Goal: Task Accomplishment & Management: Complete application form

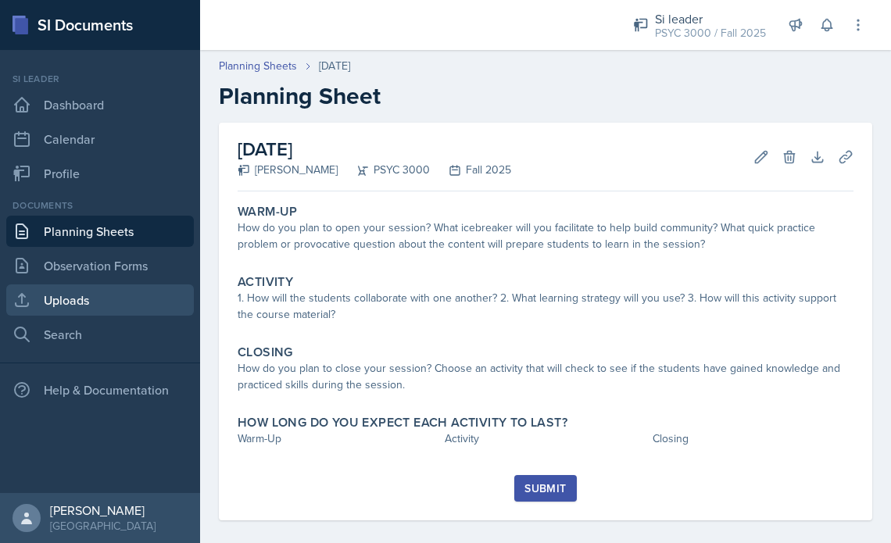
click at [64, 298] on link "Uploads" at bounding box center [99, 299] width 187 height 31
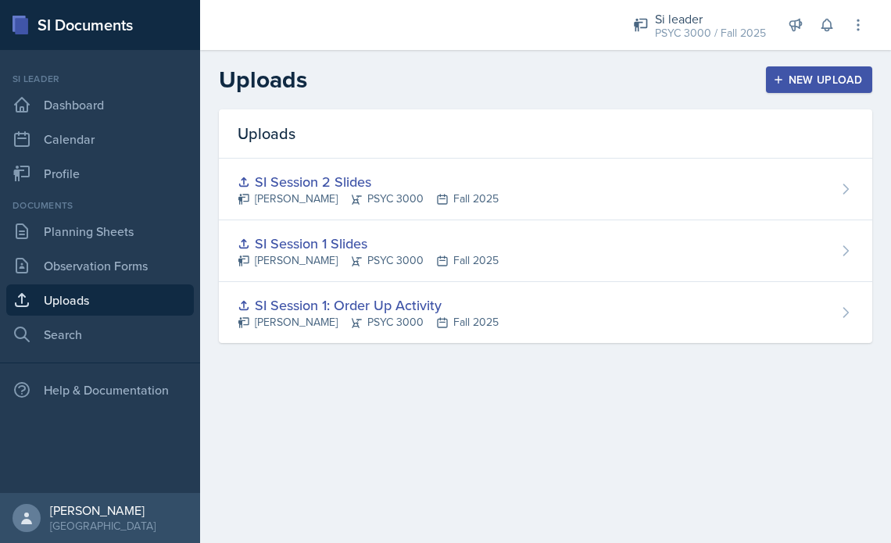
click at [803, 75] on div "New Upload" at bounding box center [819, 79] width 87 height 12
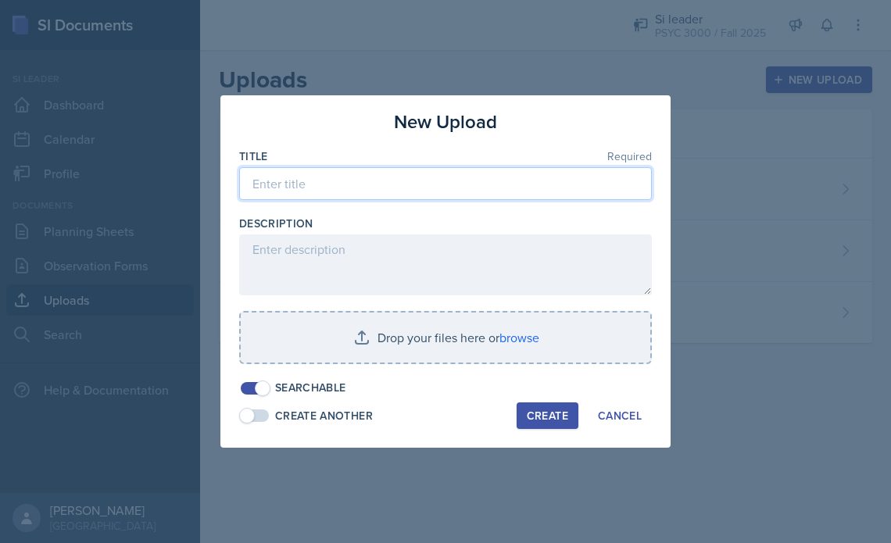
click at [485, 177] on input at bounding box center [445, 183] width 412 height 33
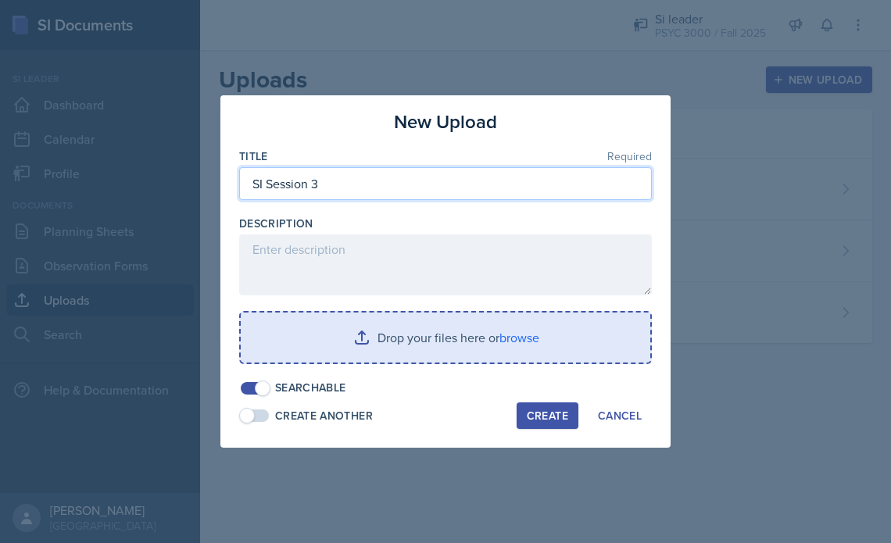
type input "SI Session 3"
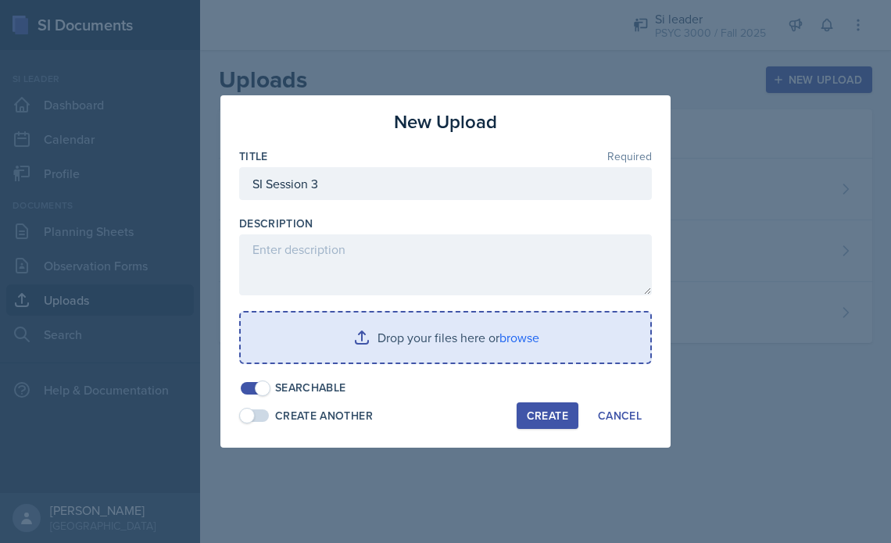
click at [413, 322] on input "file" at bounding box center [445, 337] width 409 height 50
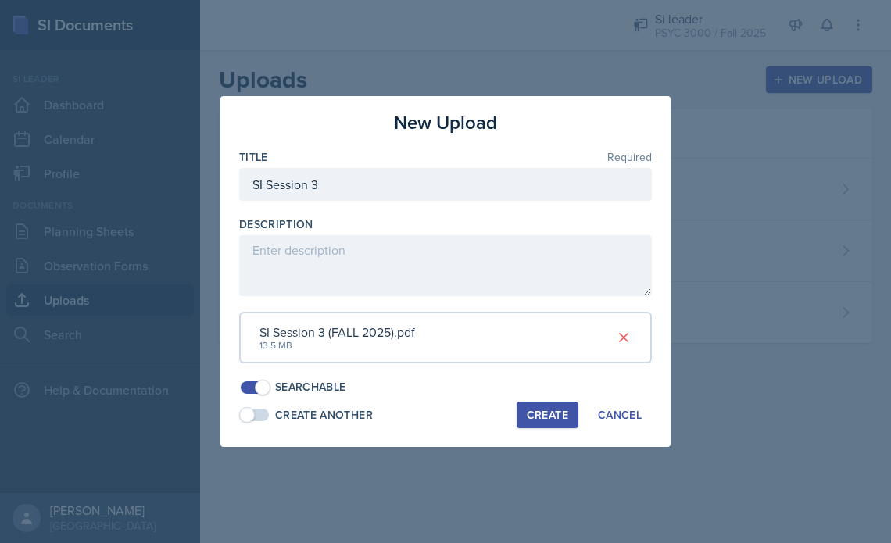
click at [534, 409] on div "Create" at bounding box center [547, 415] width 41 height 12
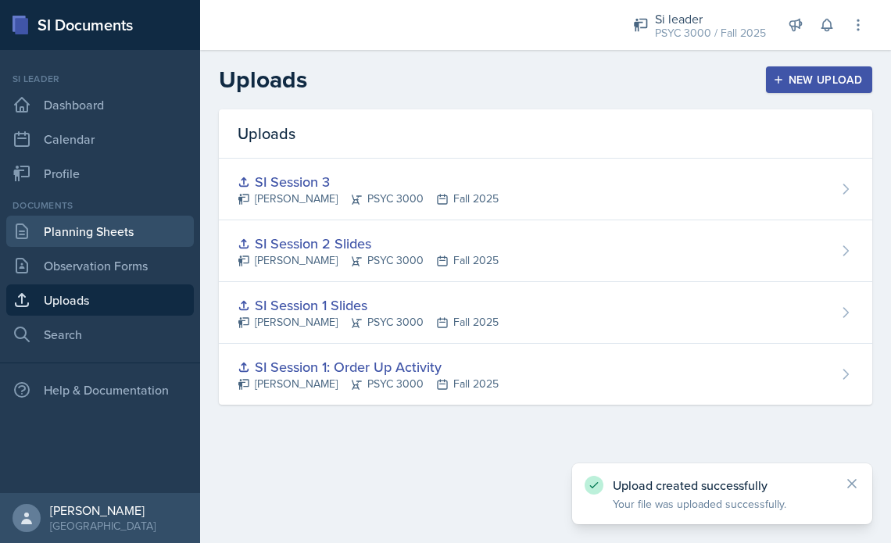
click at [109, 227] on link "Planning Sheets" at bounding box center [99, 231] width 187 height 31
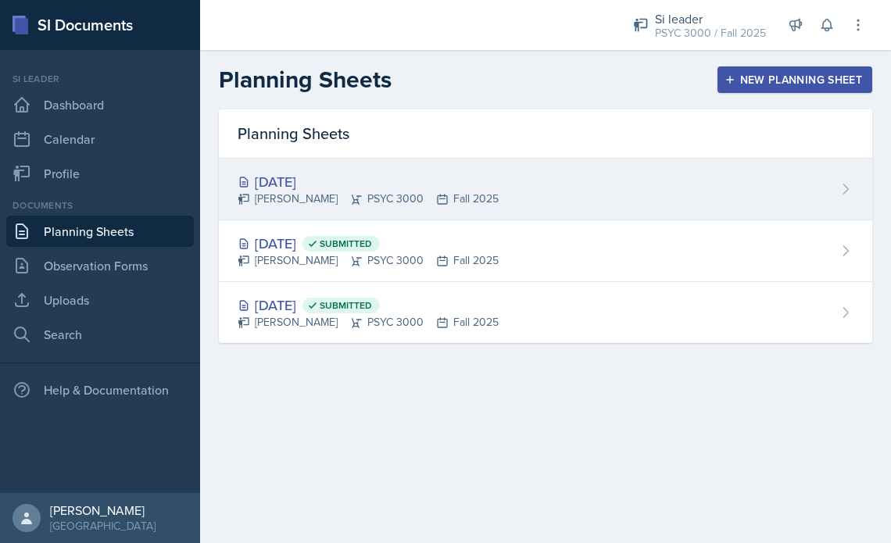
click at [285, 184] on div "[DATE]" at bounding box center [367, 181] width 261 height 21
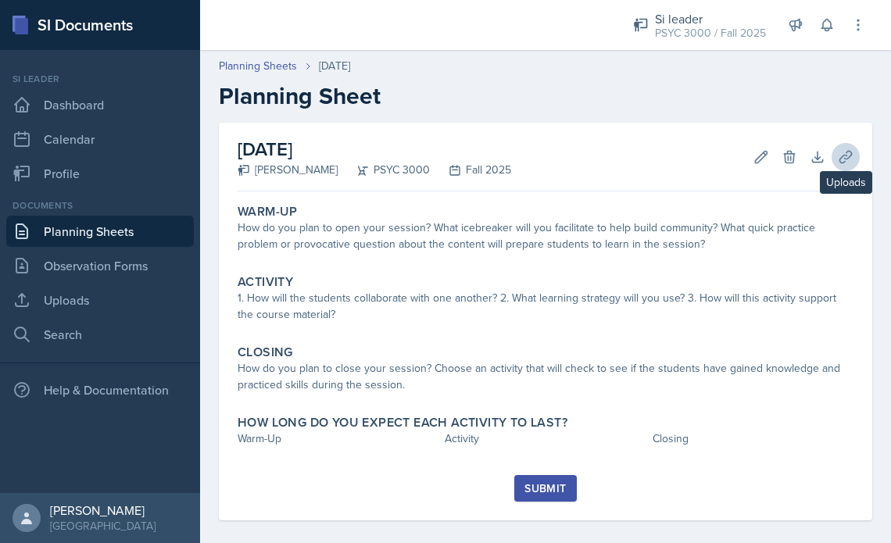
click at [852, 158] on icon at bounding box center [845, 157] width 16 height 16
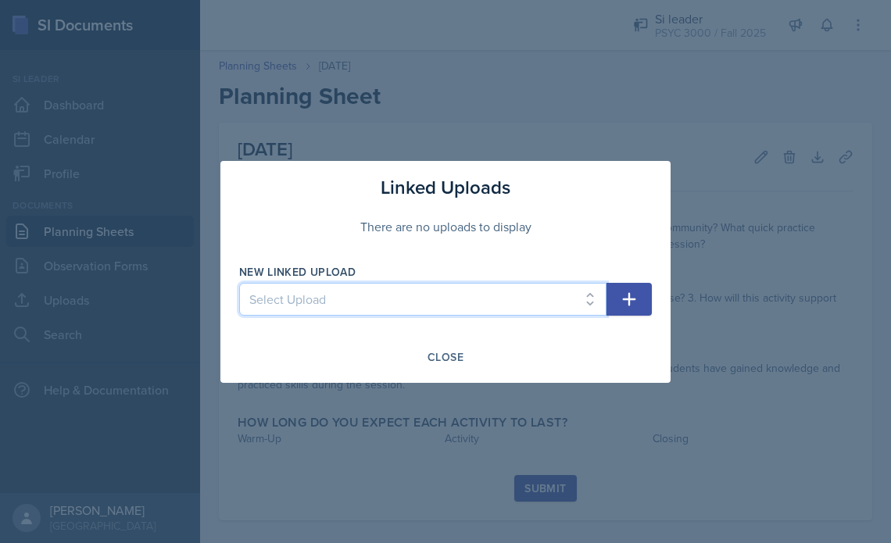
select select "e136e9f9-72df-458f-b14c-9b6e7c5368eb"
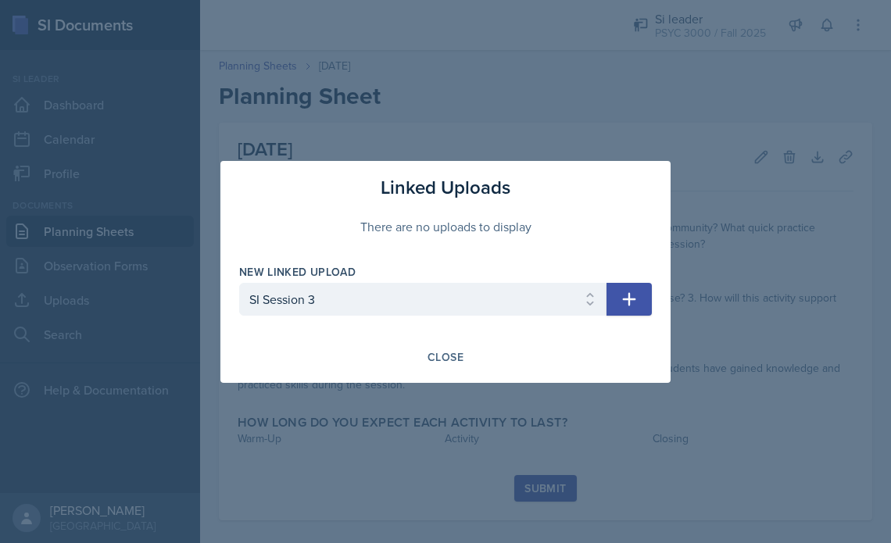
click at [630, 296] on icon "button" at bounding box center [629, 299] width 19 height 19
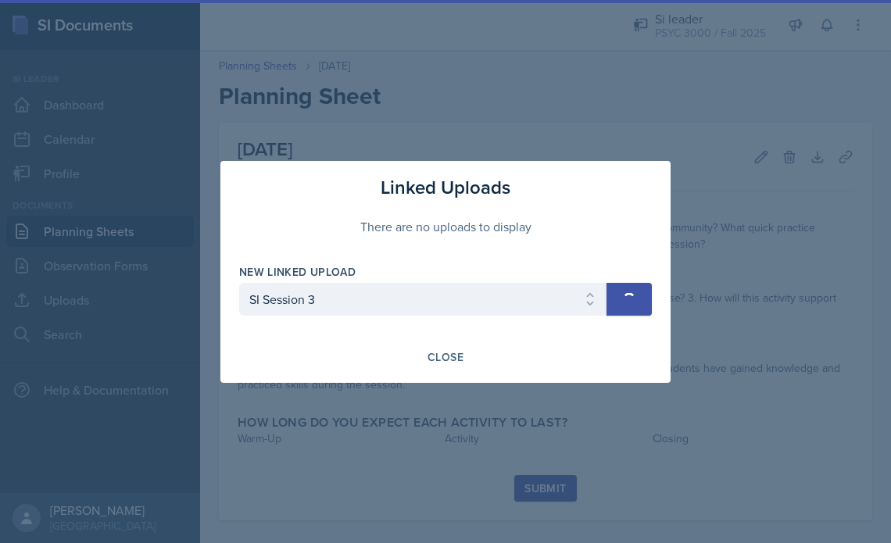
select select
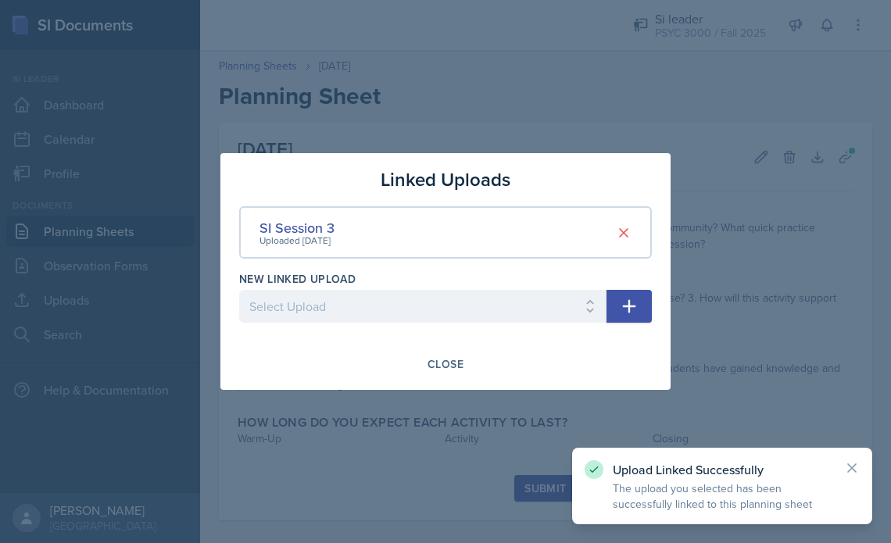
click at [703, 211] on div at bounding box center [445, 271] width 891 height 543
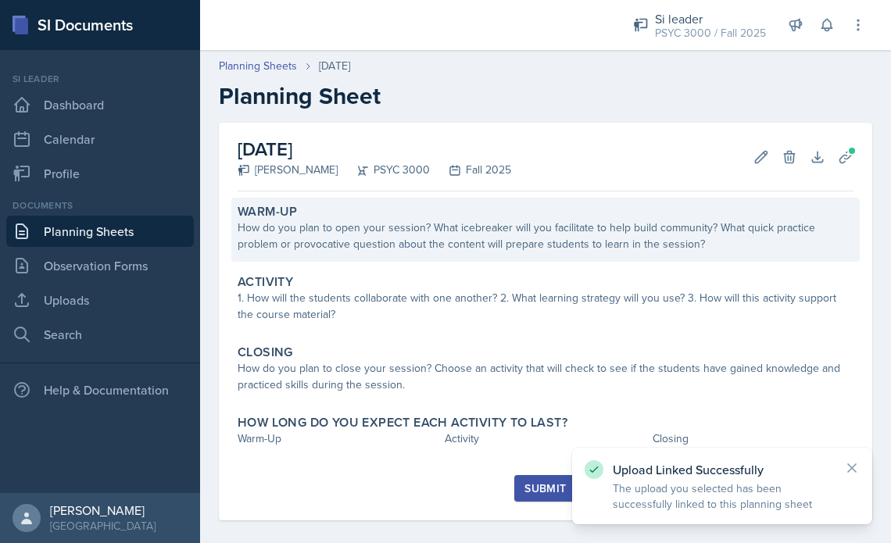
click at [421, 249] on div "How do you plan to open your session? What icebreaker will you facilitate to he…" at bounding box center [545, 236] width 616 height 33
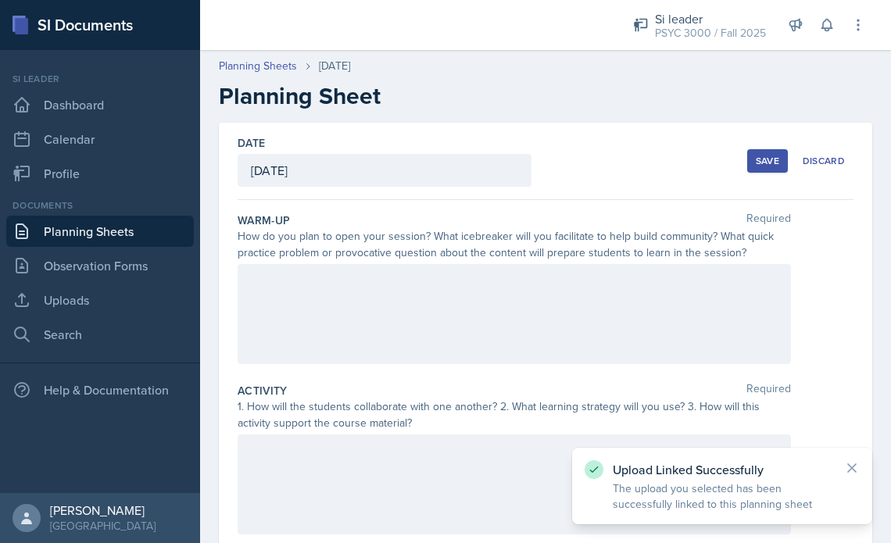
click at [326, 313] on div at bounding box center [513, 314] width 553 height 100
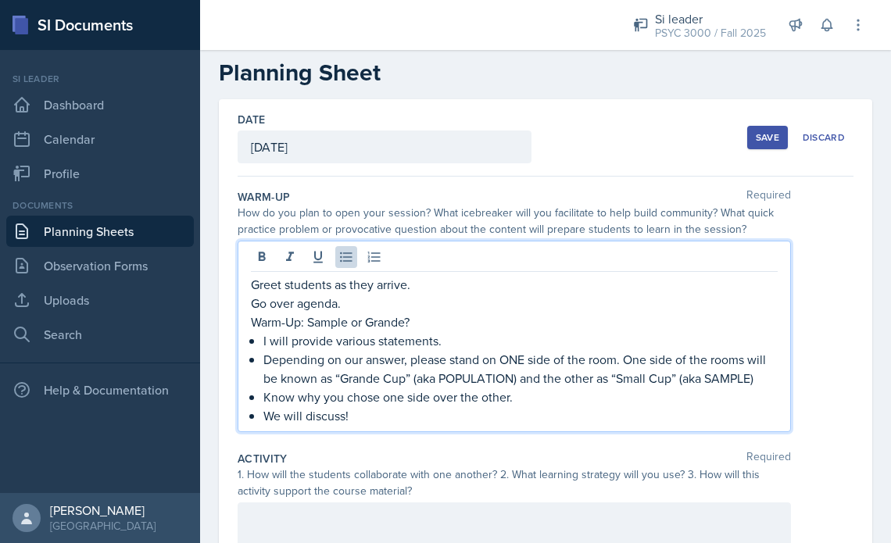
scroll to position [30, 0]
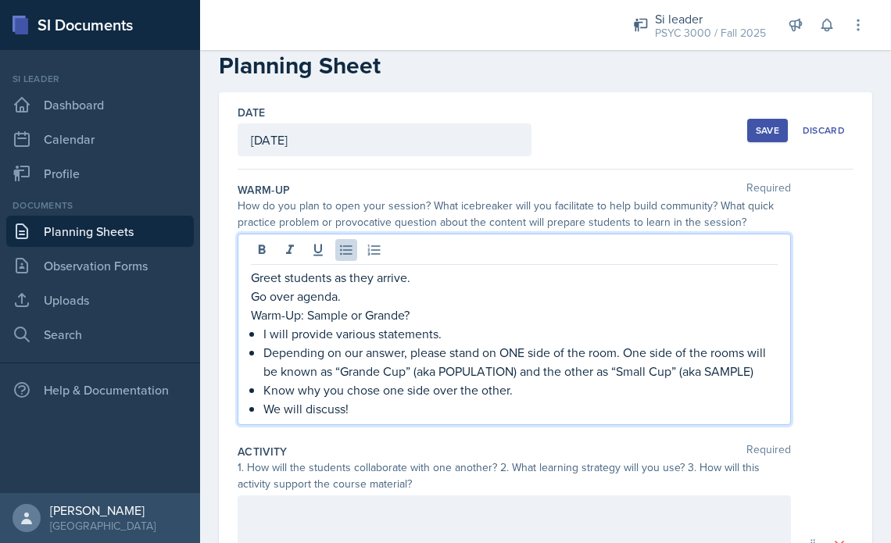
click at [361, 355] on p "Depending on our answer, please stand on ONE side of the room. One side of the …" at bounding box center [520, 361] width 514 height 37
click at [342, 355] on p "Depending on our answer, please stand on ONE side of the room. One side of the …" at bounding box center [520, 361] width 514 height 37
click at [343, 353] on p "Depending on our answer, please stand on ONE side of the room. One side of the …" at bounding box center [520, 361] width 514 height 37
click at [342, 352] on p "Depending on our answer, please stand on ONE side of the room. One side of the …" at bounding box center [520, 361] width 514 height 37
click at [344, 352] on p "Depending on our answer, please stand on ONE side of the room. One side of the …" at bounding box center [520, 361] width 514 height 37
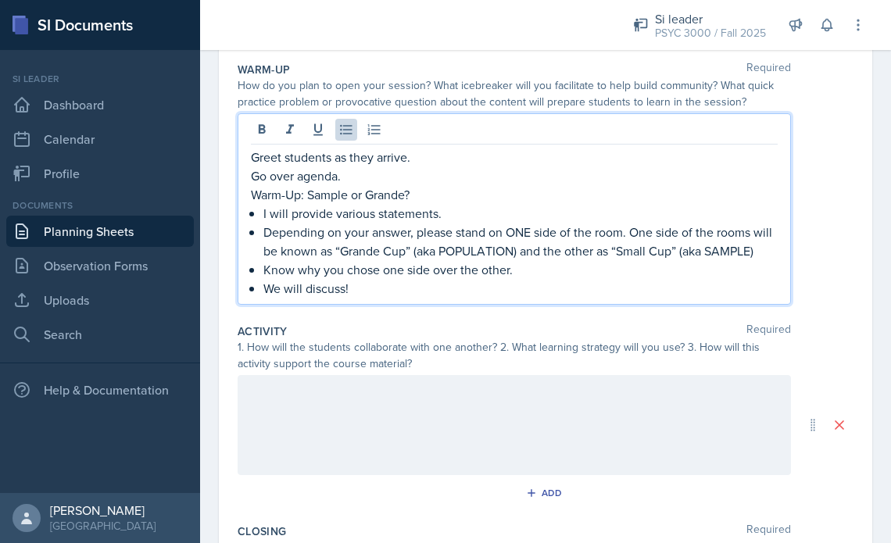
scroll to position [155, 0]
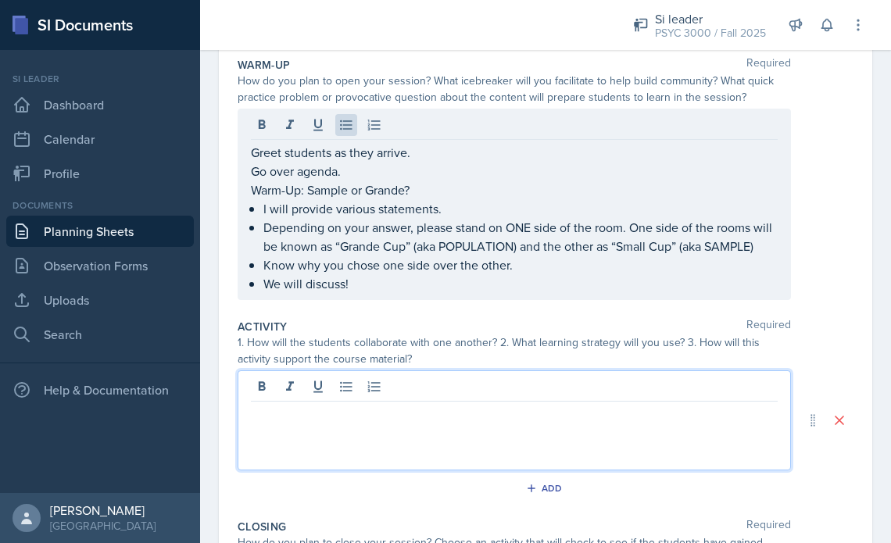
click at [349, 394] on div at bounding box center [513, 420] width 553 height 100
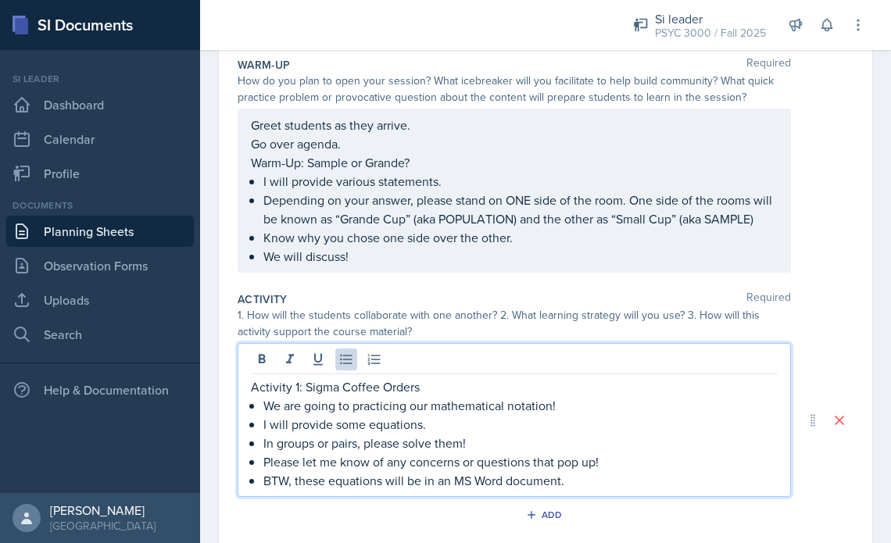
click at [405, 445] on p "In groups or pairs, please solve them!" at bounding box center [520, 443] width 514 height 19
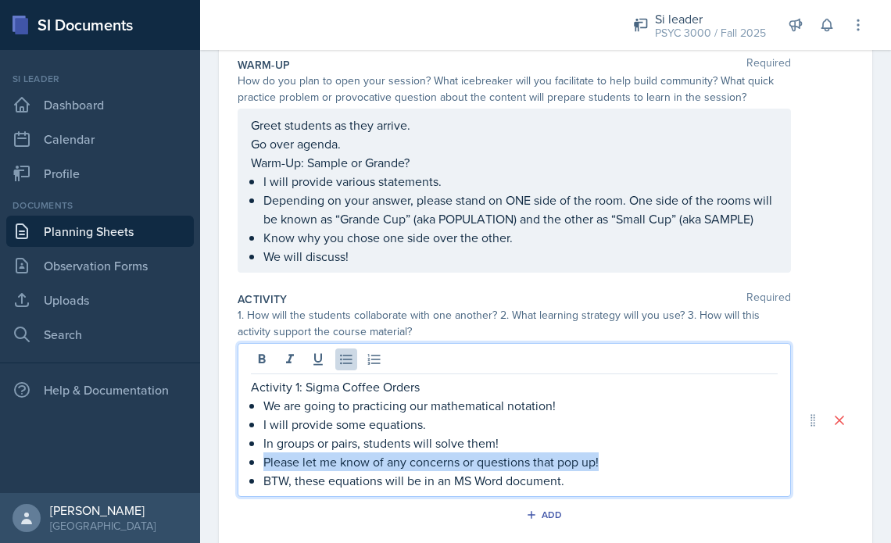
drag, startPoint x: 607, startPoint y: 462, endPoint x: 266, endPoint y: 464, distance: 341.4
click at [266, 464] on p "Please let me know of any concerns or questions that pop up!" at bounding box center [520, 461] width 514 height 19
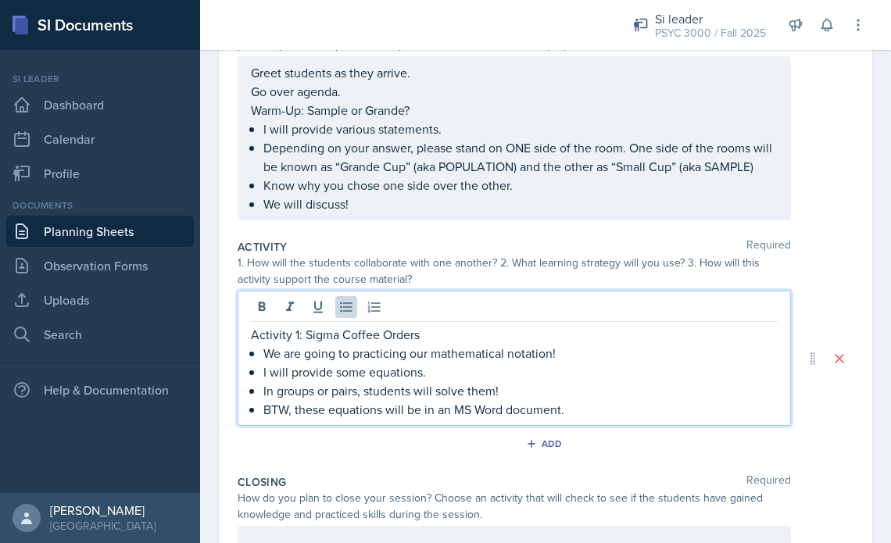
scroll to position [211, 0]
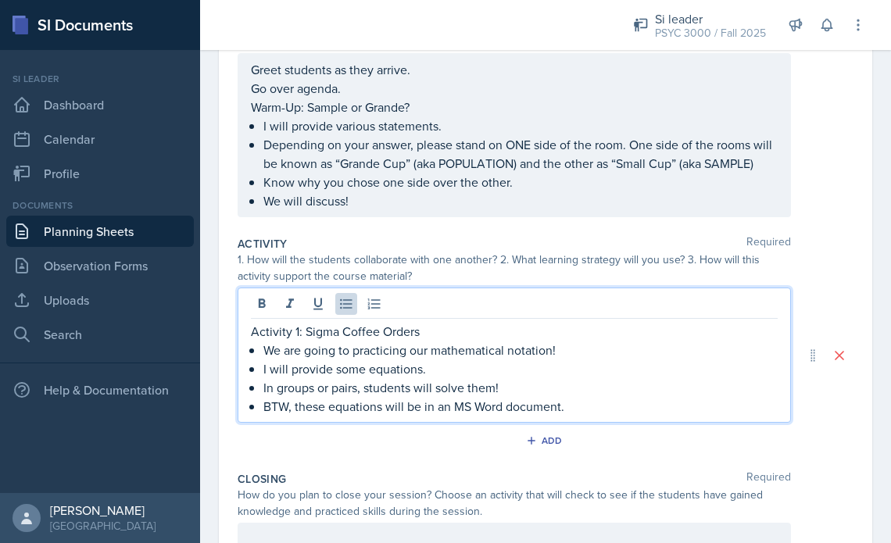
click at [586, 407] on p "BTW, these equations will be in an MS Word document." at bounding box center [520, 406] width 514 height 19
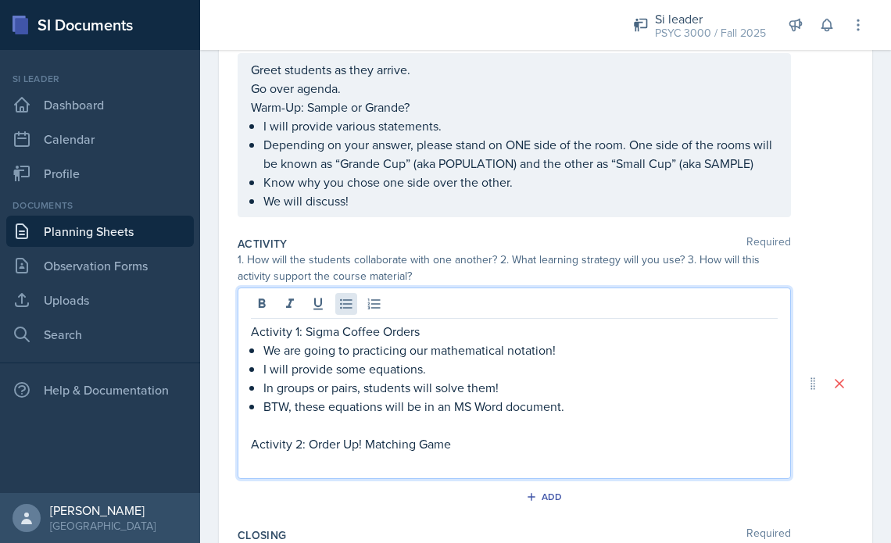
click at [348, 304] on icon at bounding box center [346, 304] width 12 height 10
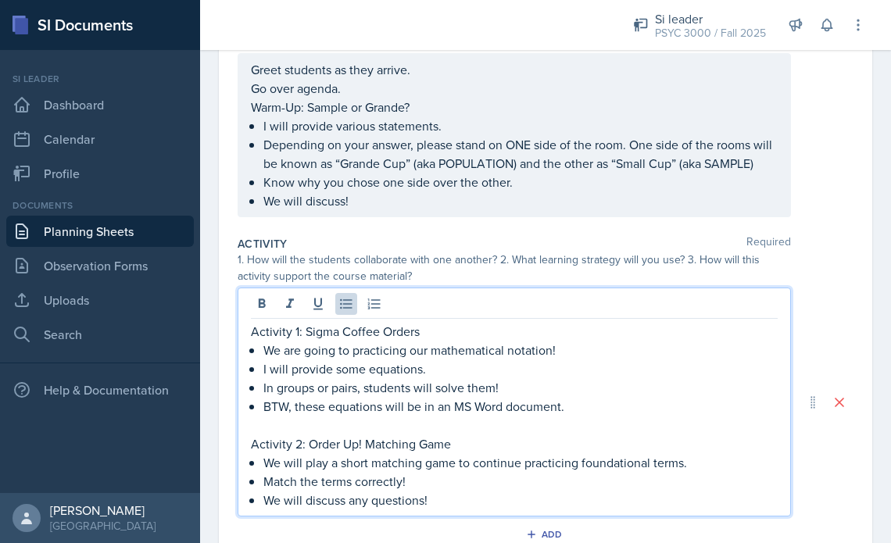
click at [266, 479] on p "Match the terms correctly!" at bounding box center [520, 481] width 514 height 19
click at [344, 480] on p "Students will Match the terms correctly!" at bounding box center [520, 481] width 514 height 19
click at [452, 502] on p "We will discuss any questions!" at bounding box center [520, 500] width 514 height 19
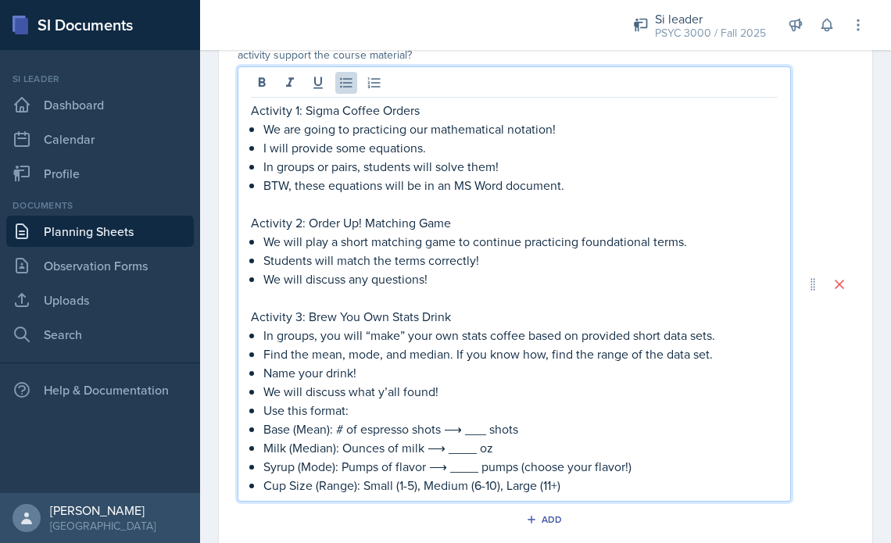
scroll to position [433, 0]
click at [266, 410] on p "Use this format:" at bounding box center [520, 409] width 514 height 19
click at [322, 372] on p "Name your drink!" at bounding box center [520, 371] width 514 height 19
click at [368, 373] on p "Name their drink!" at bounding box center [520, 371] width 514 height 19
click at [266, 373] on p "Name their drink." at bounding box center [520, 371] width 514 height 19
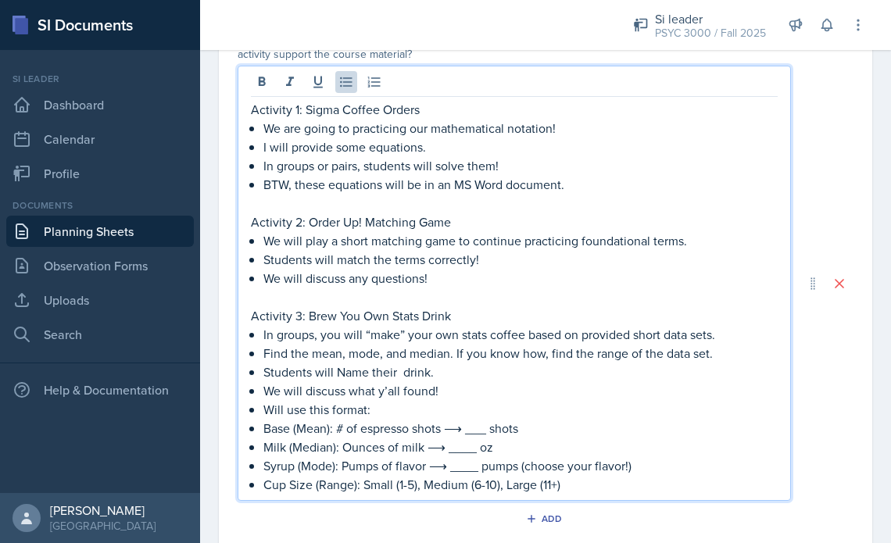
click at [344, 371] on p "Students will Name their drink." at bounding box center [520, 371] width 514 height 19
click at [340, 336] on p "In groups, you will “make” your own stats coffee based on provided short data s…" at bounding box center [520, 334] width 514 height 19
click at [459, 337] on p "In groups, students will “make” your own stats coffee based on provided short d…" at bounding box center [520, 334] width 514 height 19
click at [484, 355] on p "Find the mean, mode, and median. If you know how, find the range of the data se…" at bounding box center [520, 353] width 514 height 19
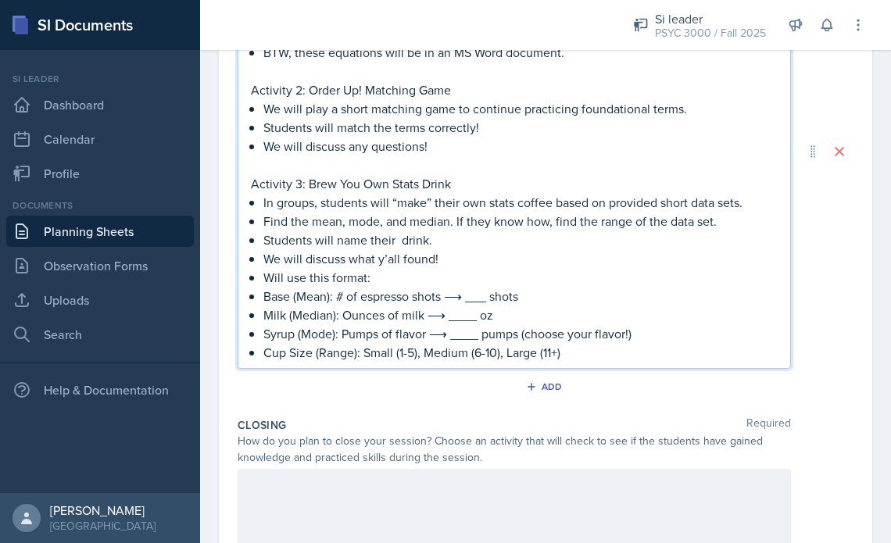
scroll to position [570, 0]
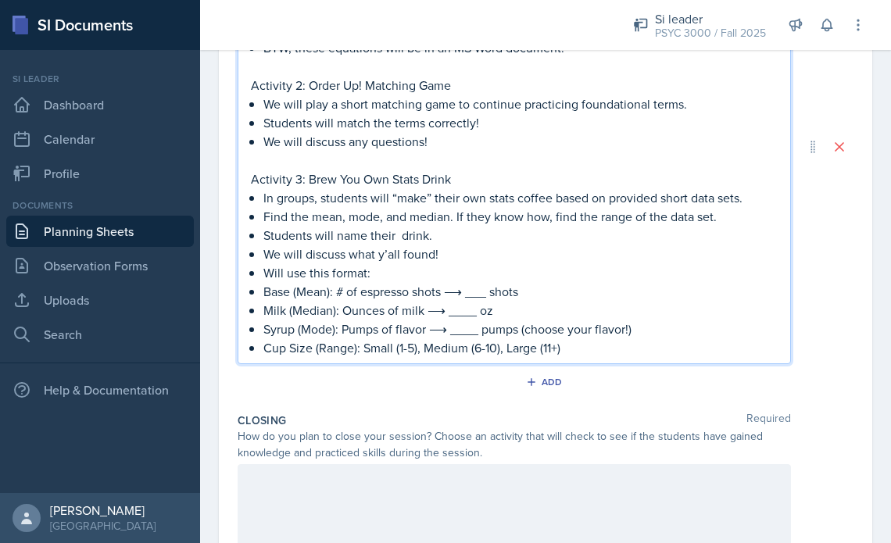
click at [578, 500] on div at bounding box center [513, 514] width 553 height 100
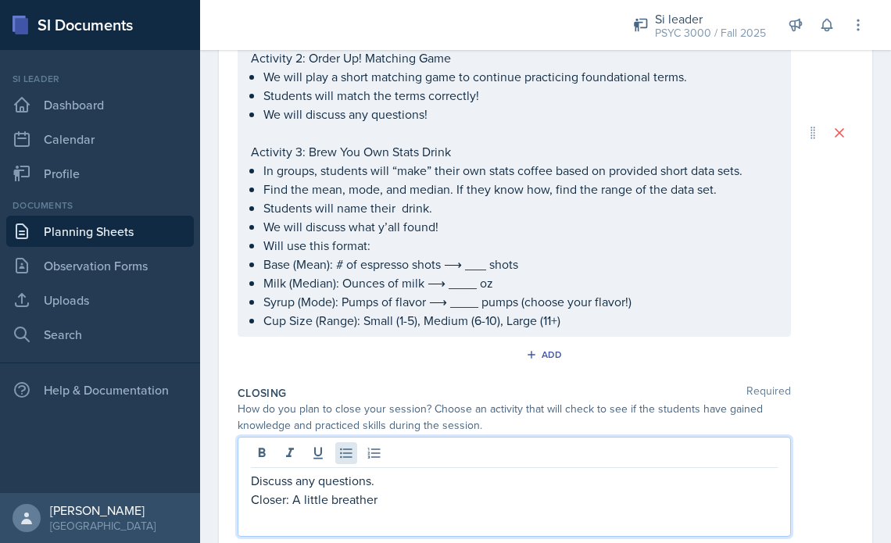
click at [349, 455] on icon at bounding box center [346, 453] width 16 height 16
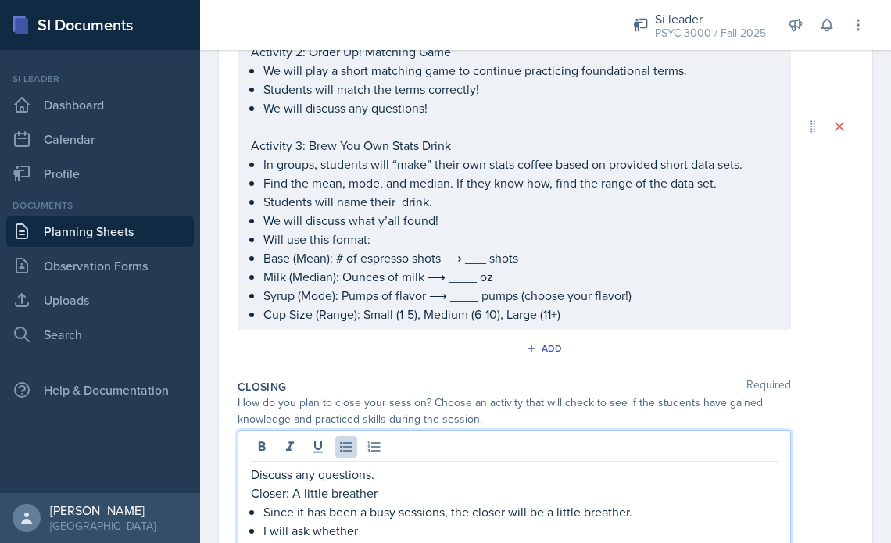
drag, startPoint x: 345, startPoint y: 456, endPoint x: 407, endPoint y: 512, distance: 83.5
click at [407, 512] on p "Since it has been a busy sessions, the closer will be a little breather." at bounding box center [520, 511] width 514 height 19
click at [452, 512] on p "Since it has been a busy sessions, the closer will be a little breather." at bounding box center [520, 511] width 514 height 19
click at [439, 512] on p "Since it has been a busy sessions, the closer will be a little breather." at bounding box center [520, 511] width 514 height 19
click at [444, 512] on p "Since it has been a busy sessions, the closer will be a little breather." at bounding box center [520, 511] width 514 height 19
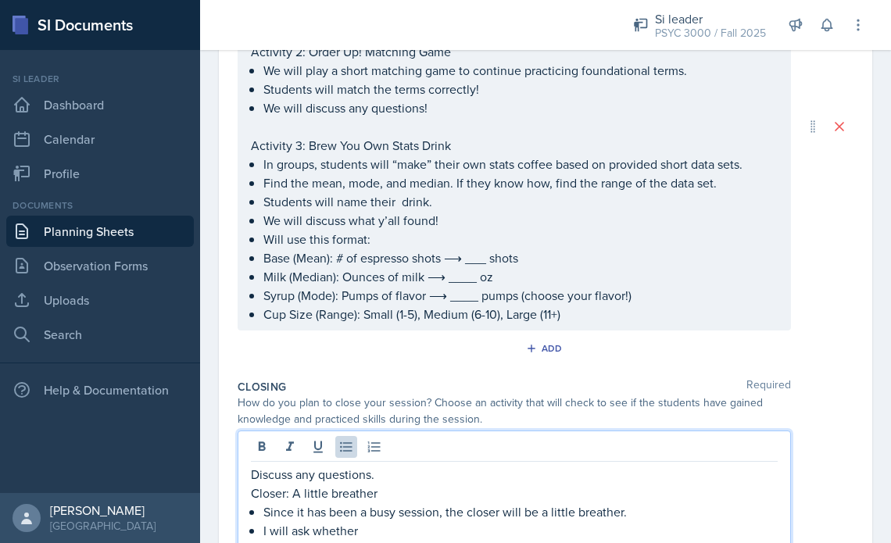
click at [391, 534] on p "I will ask whether" at bounding box center [520, 530] width 514 height 19
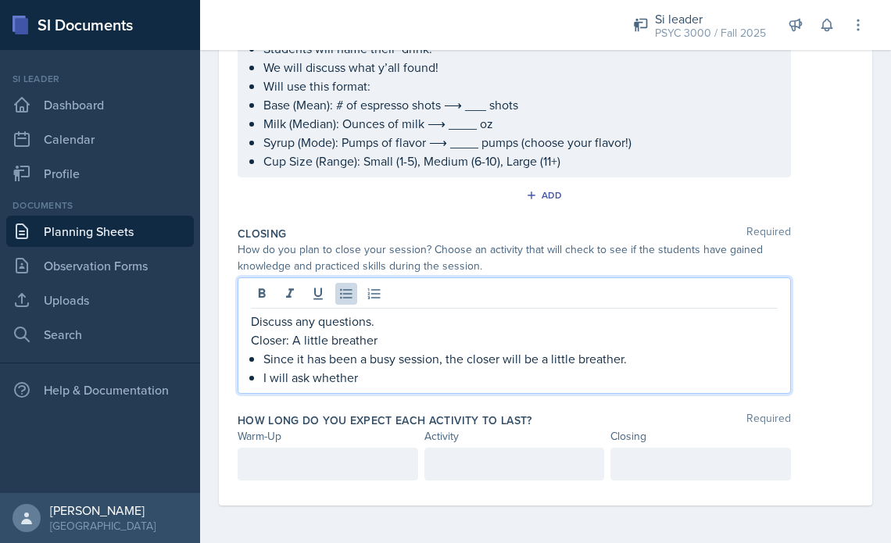
scroll to position [729, 0]
click at [288, 463] on div at bounding box center [327, 464] width 180 height 33
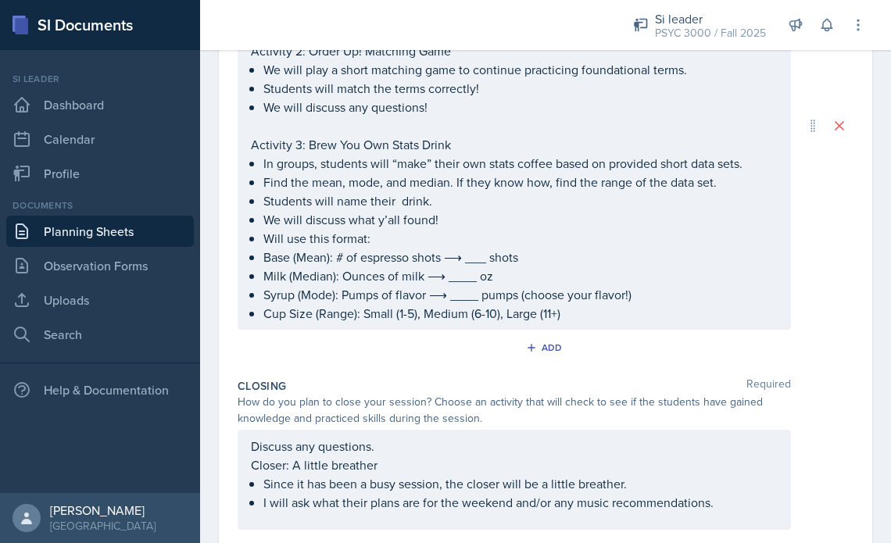
scroll to position [673, 0]
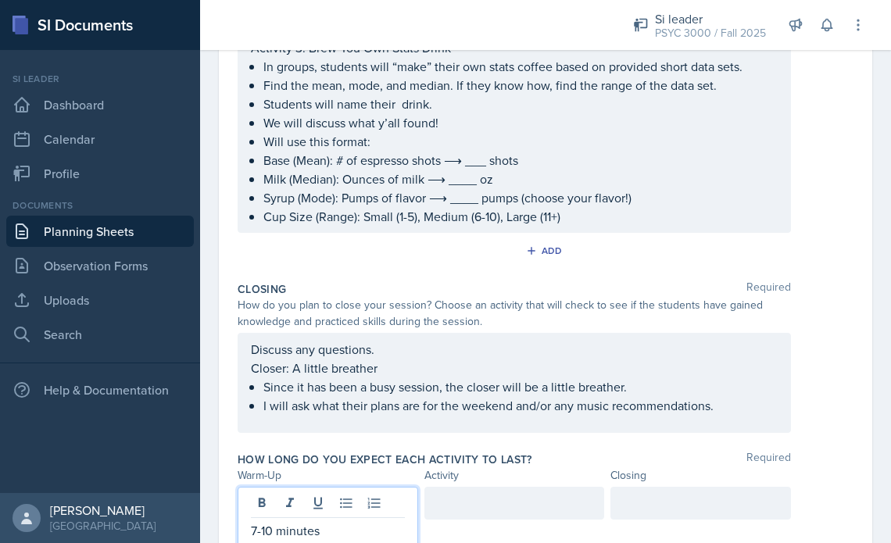
click at [448, 505] on div at bounding box center [514, 503] width 180 height 33
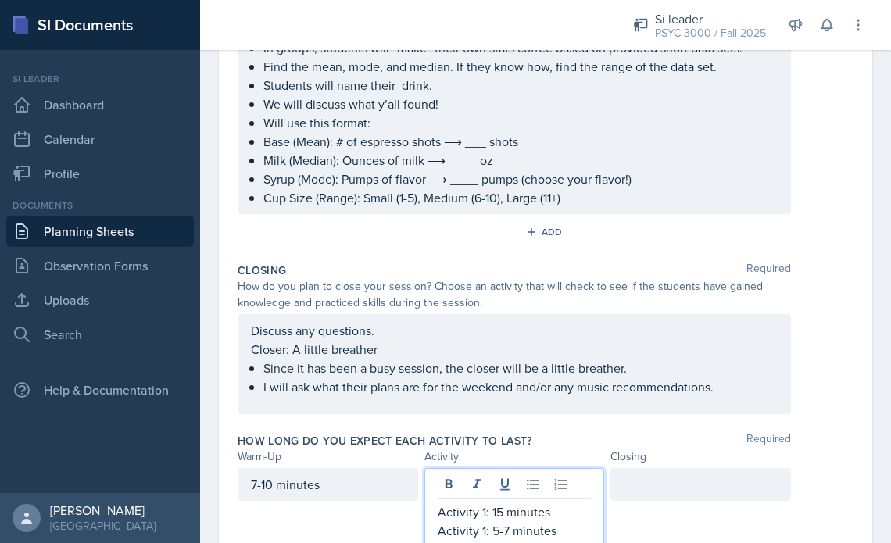
scroll to position [711, 0]
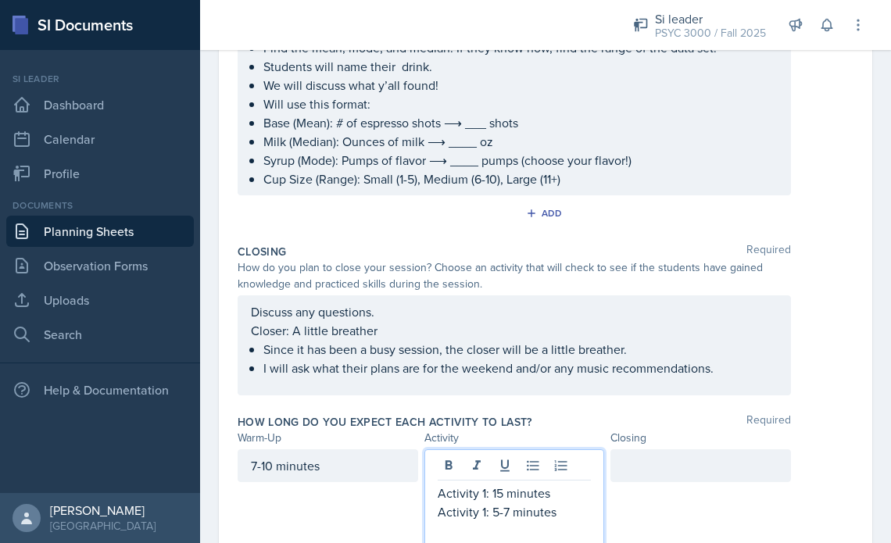
click at [484, 511] on p "Activity 1: 5-7 minutes" at bounding box center [514, 511] width 154 height 19
click at [513, 526] on p at bounding box center [514, 530] width 154 height 19
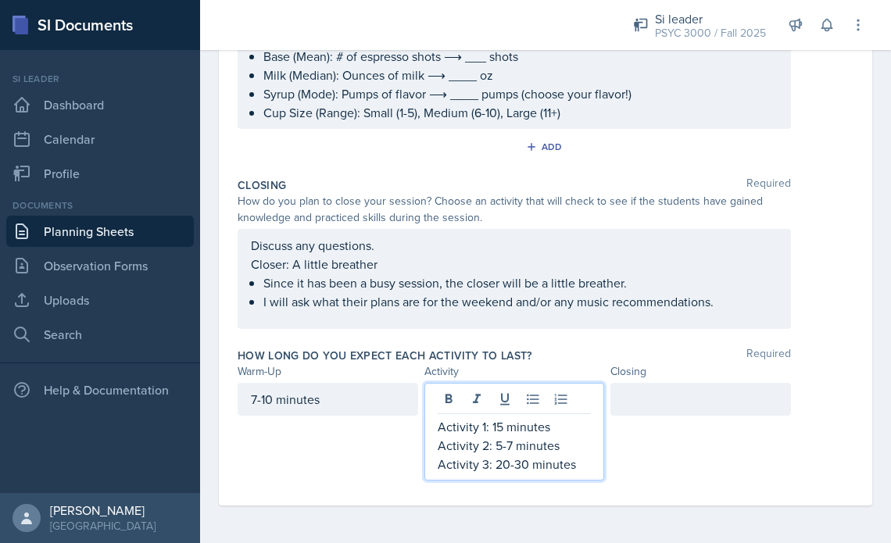
scroll to position [776, 0]
click at [525, 467] on p "Activity 3: 20-30 minutes" at bounding box center [514, 465] width 154 height 19
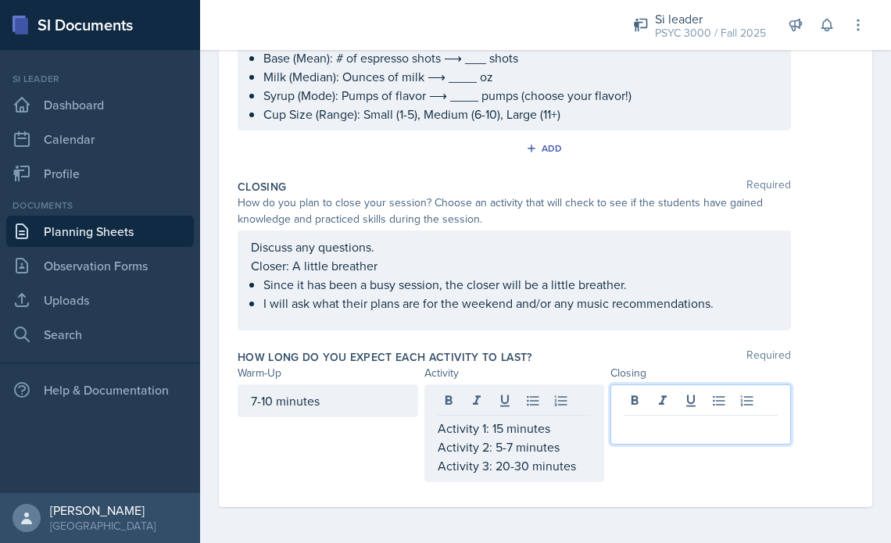
click at [634, 404] on div at bounding box center [700, 414] width 180 height 60
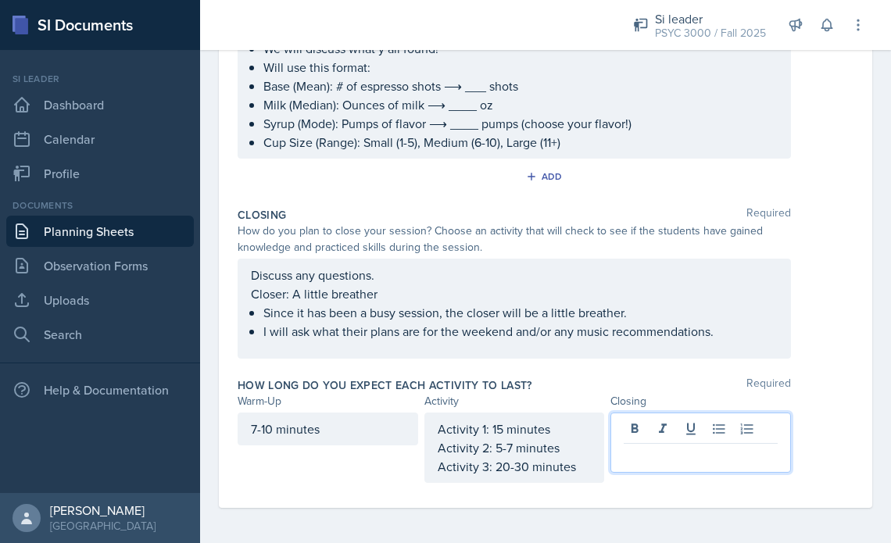
scroll to position [748, 0]
click at [758, 296] on div "Discuss any questions. Closer: A little breather Since it has been a busy sessi…" at bounding box center [514, 302] width 527 height 75
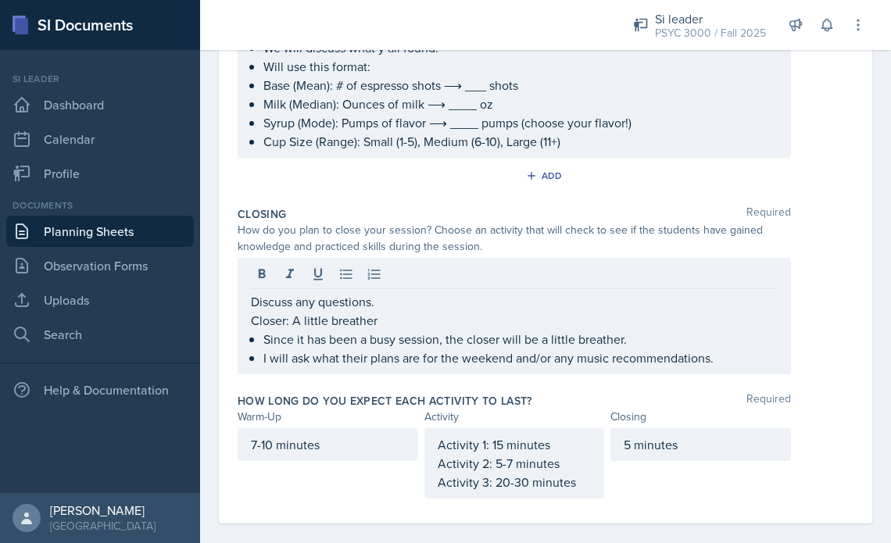
click at [773, 465] on div "5 minutes" at bounding box center [700, 463] width 180 height 70
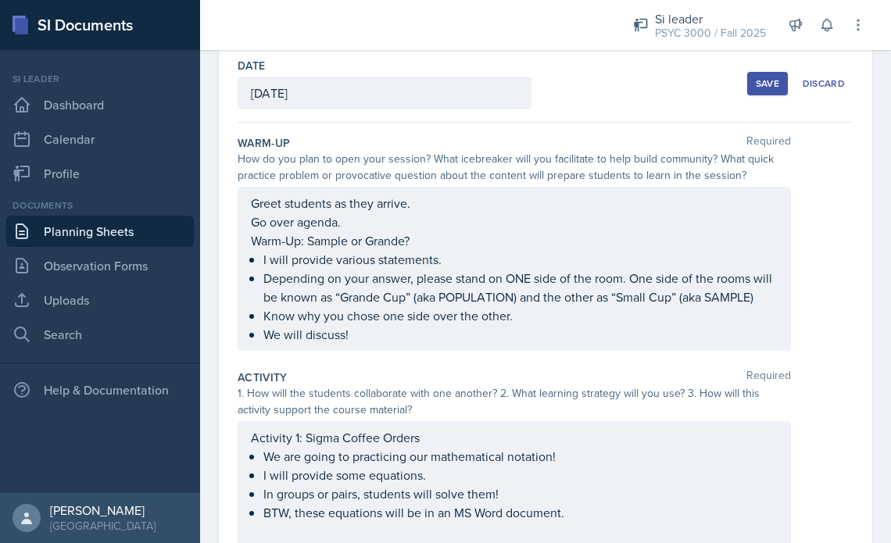
scroll to position [28, 0]
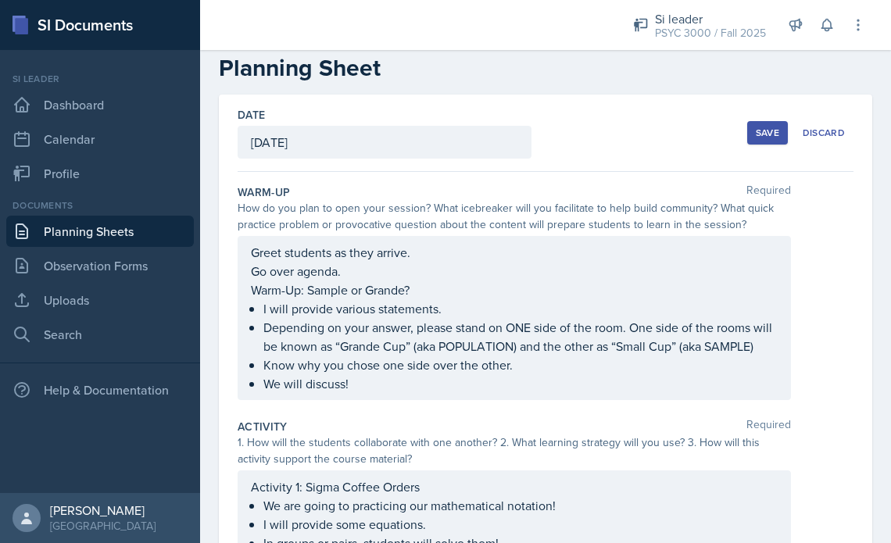
click at [757, 135] on div "Save" at bounding box center [766, 133] width 23 height 12
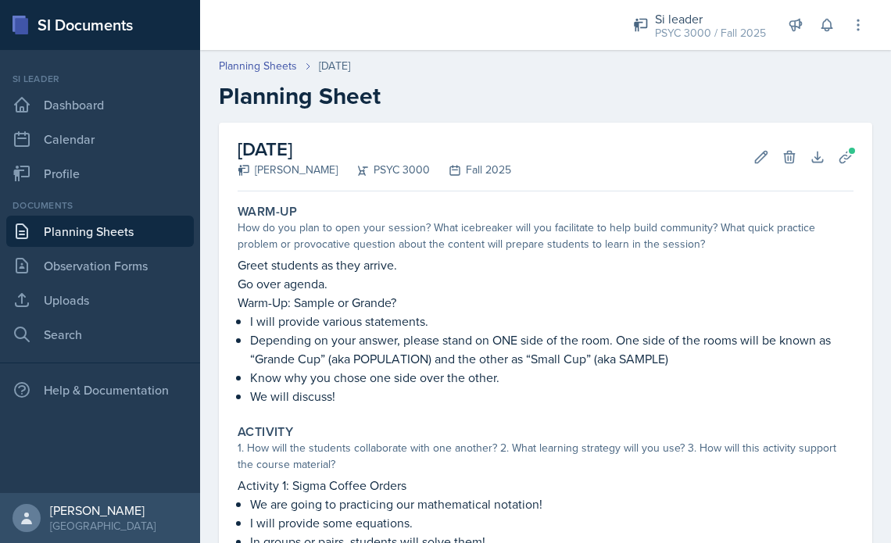
scroll to position [0, 0]
click at [133, 296] on link "Uploads" at bounding box center [99, 299] width 187 height 31
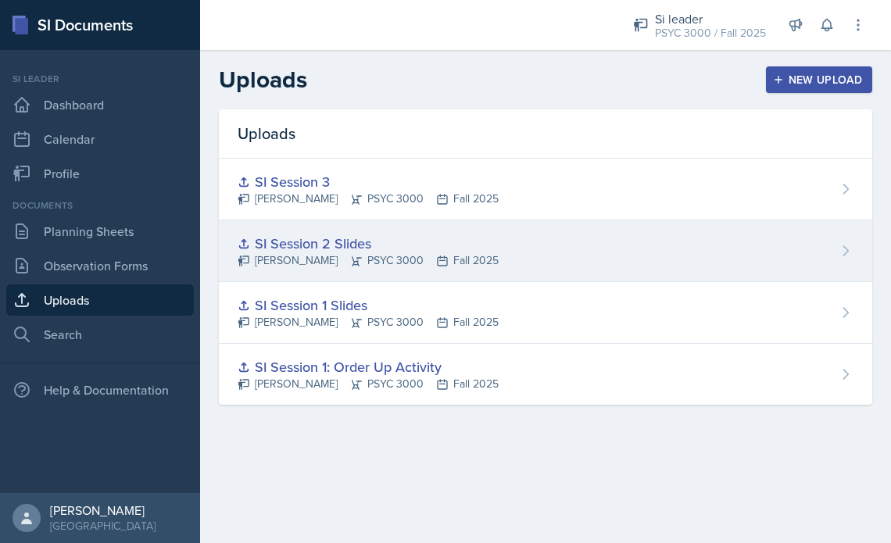
click at [291, 237] on div "SI Session 2 Slides" at bounding box center [367, 243] width 261 height 21
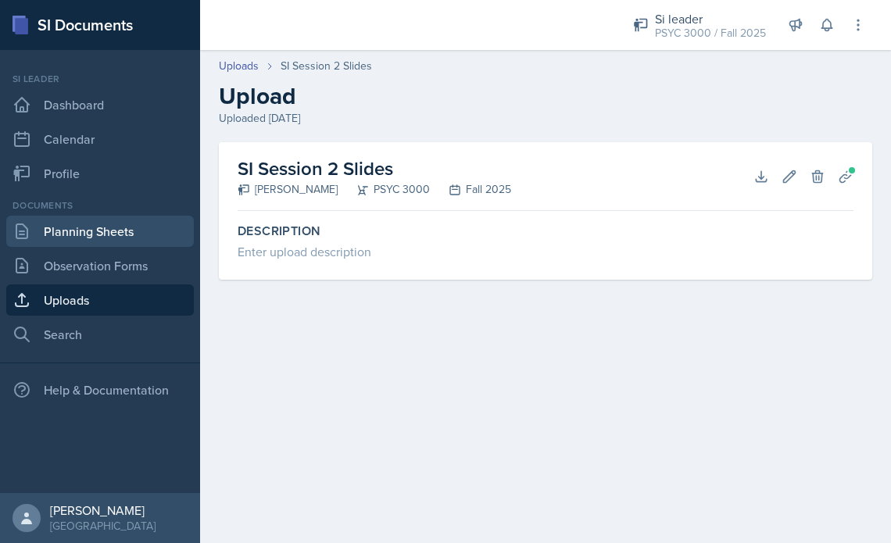
click at [128, 227] on link "Planning Sheets" at bounding box center [99, 231] width 187 height 31
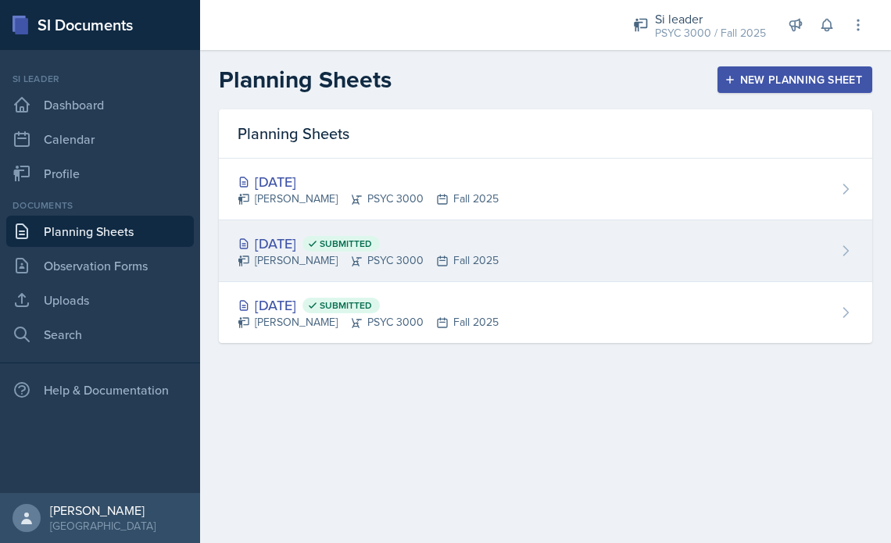
click at [283, 234] on div "Aug 27th, 2025 Submitted" at bounding box center [367, 243] width 261 height 21
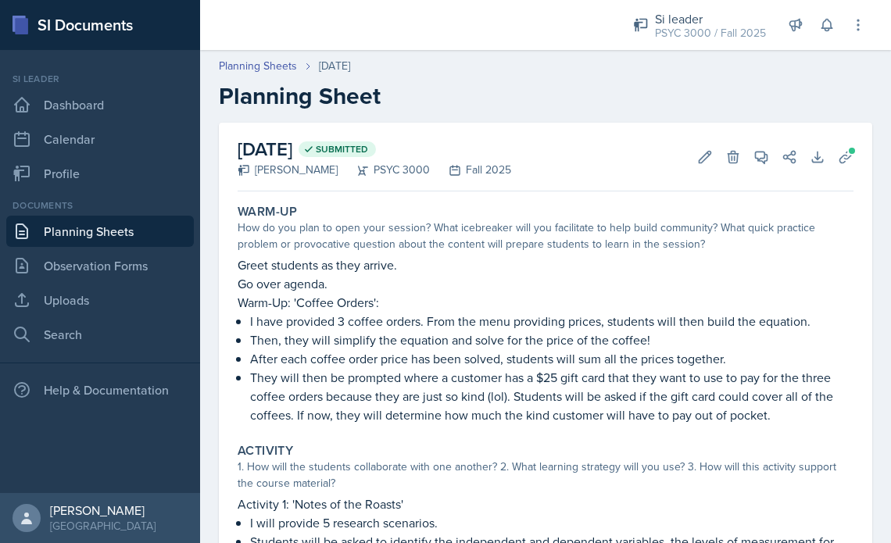
click at [368, 152] on span "Submitted" at bounding box center [342, 149] width 52 height 12
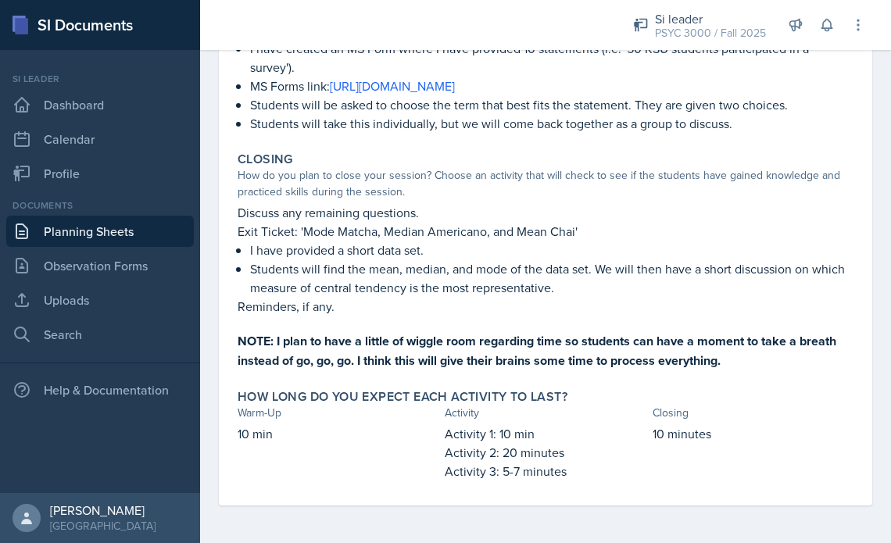
scroll to position [749, 0]
click at [118, 238] on link "Planning Sheets" at bounding box center [99, 231] width 187 height 31
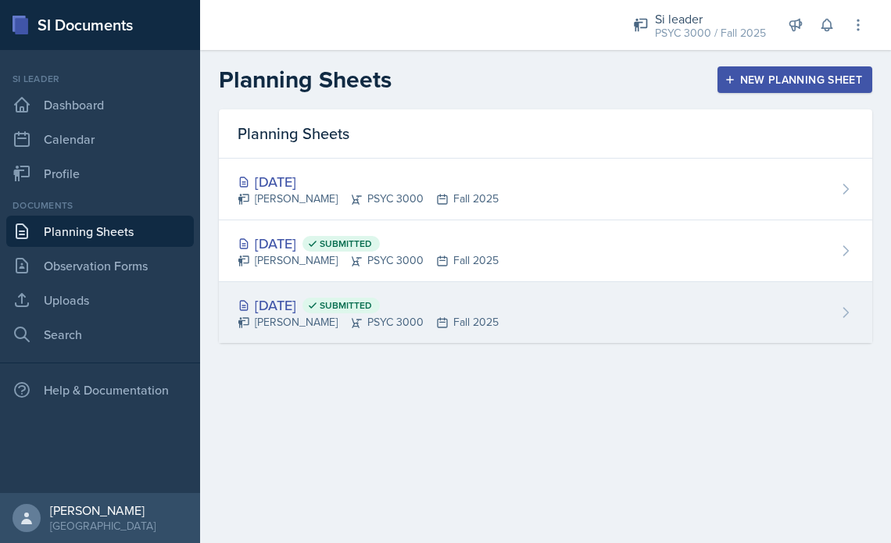
click at [372, 302] on span "Submitted" at bounding box center [346, 305] width 52 height 12
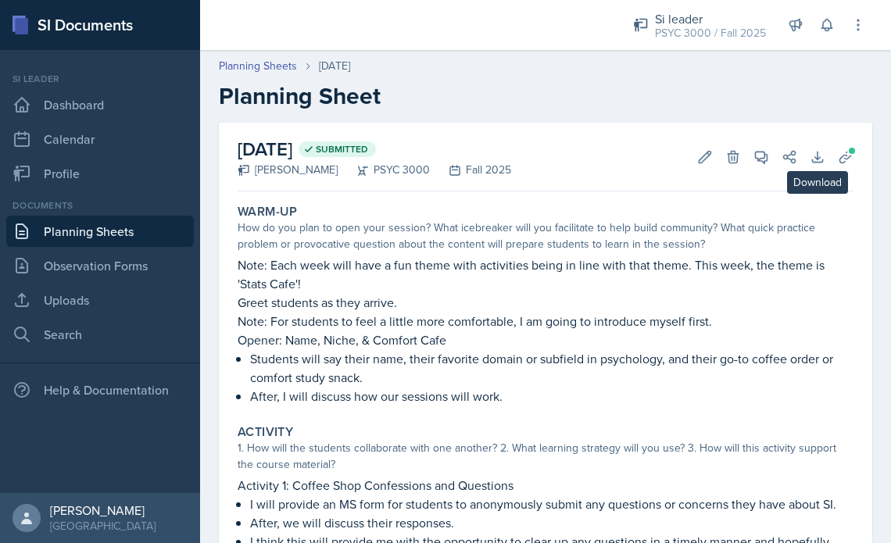
drag, startPoint x: 816, startPoint y: 157, endPoint x: 831, endPoint y: 163, distance: 16.1
click at [822, 159] on icon at bounding box center [817, 157] width 16 height 16
click at [119, 220] on link "Planning Sheets" at bounding box center [99, 231] width 187 height 31
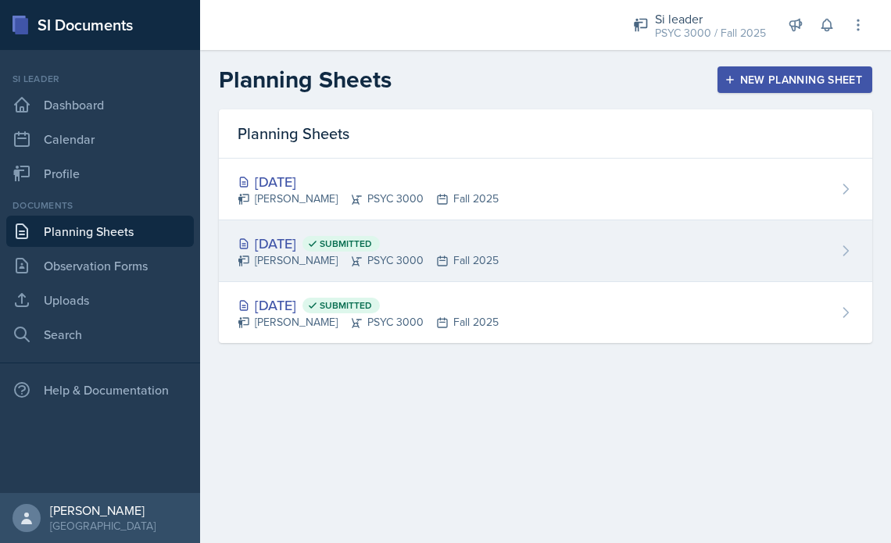
click at [334, 245] on div "Aug 27th, 2025 Submitted" at bounding box center [367, 243] width 261 height 21
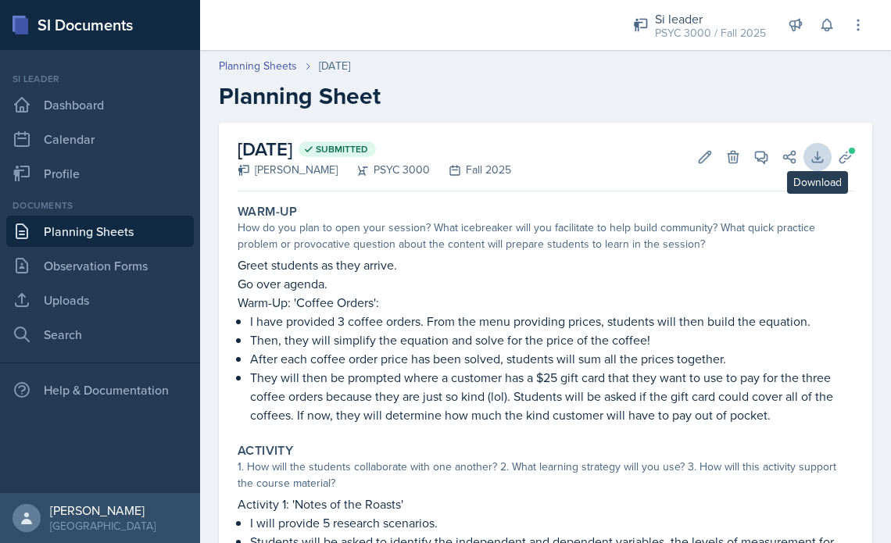
click at [820, 160] on icon at bounding box center [817, 157] width 16 height 16
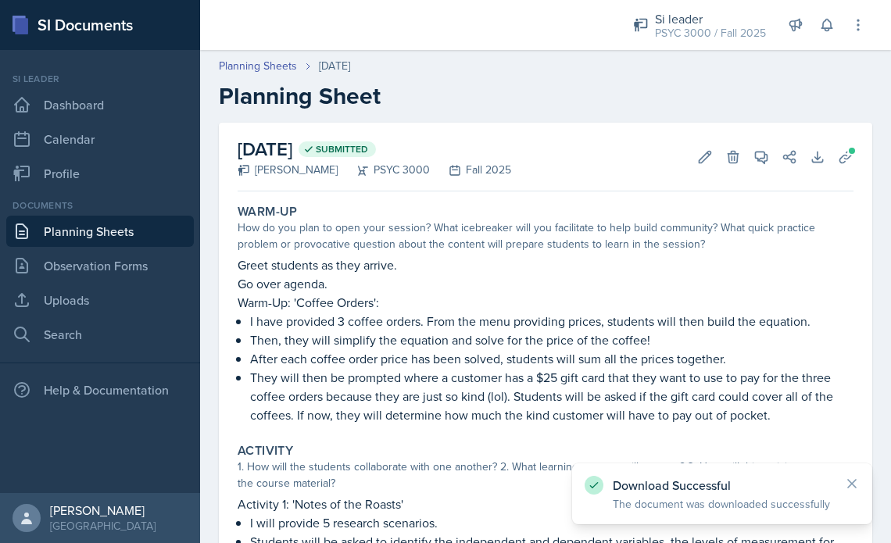
click at [117, 227] on link "Planning Sheets" at bounding box center [99, 231] width 187 height 31
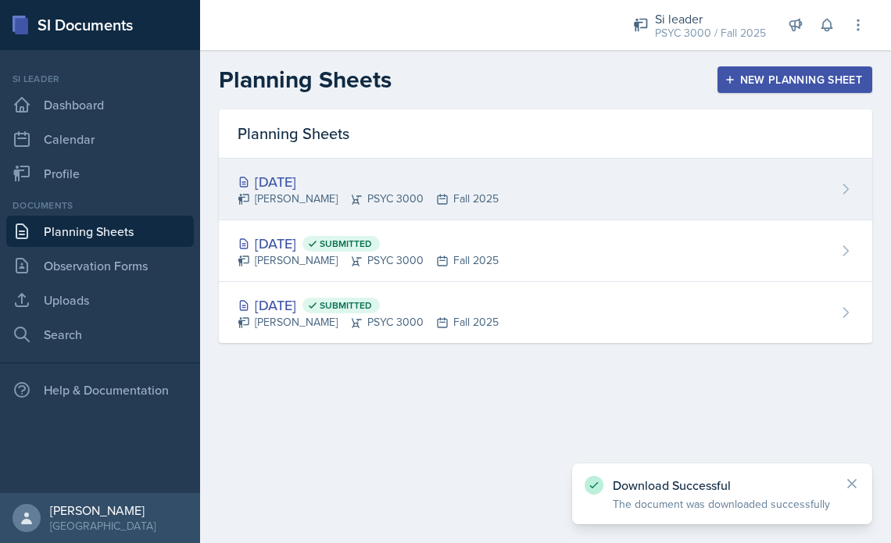
click at [318, 202] on div "[PERSON_NAME] PSYC 3000 Fall 2025" at bounding box center [367, 199] width 261 height 16
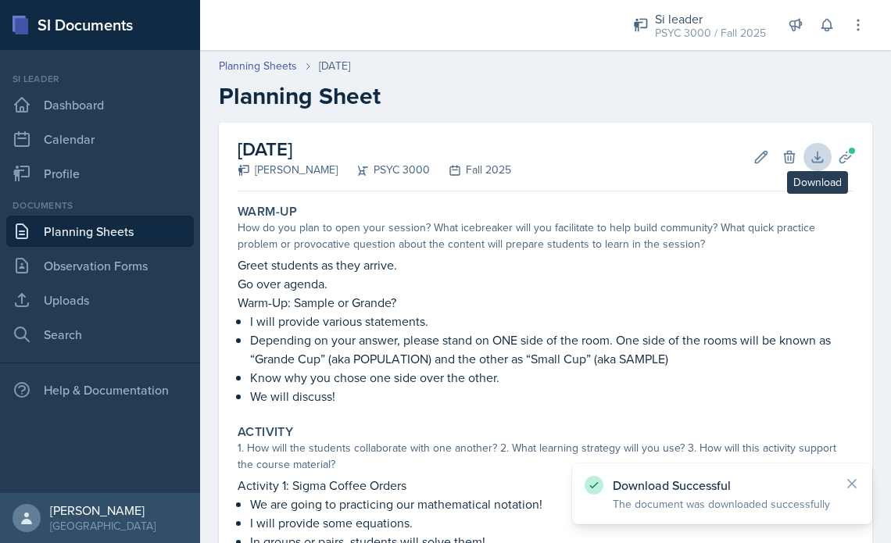
click at [820, 159] on icon at bounding box center [817, 157] width 16 height 16
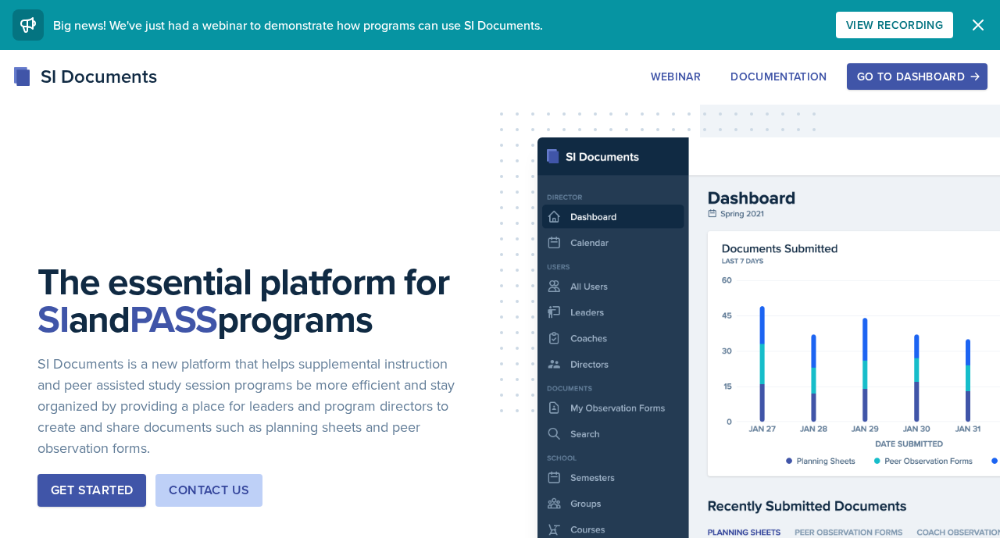
click at [897, 73] on div "Go to Dashboard" at bounding box center [917, 76] width 120 height 12
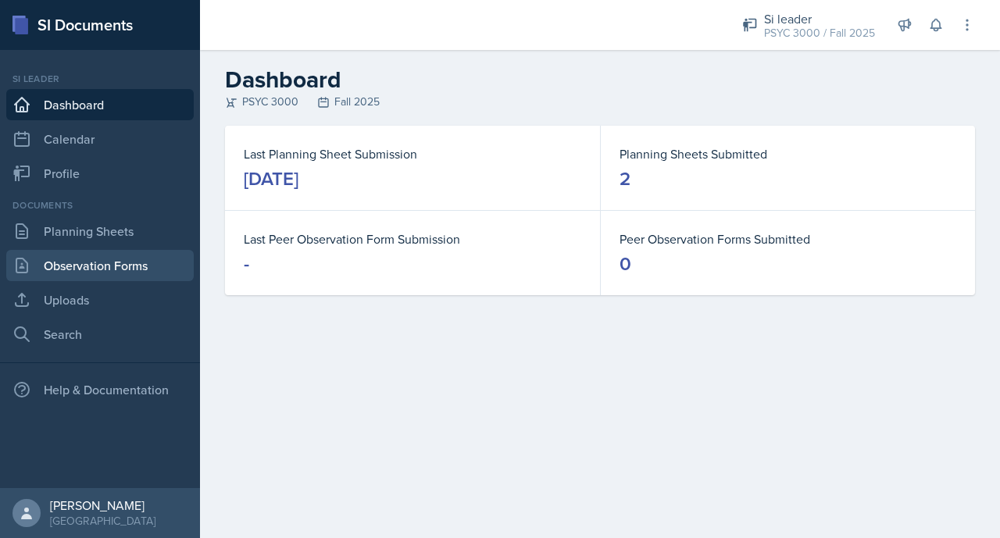
click at [104, 257] on link "Observation Forms" at bounding box center [99, 265] width 187 height 31
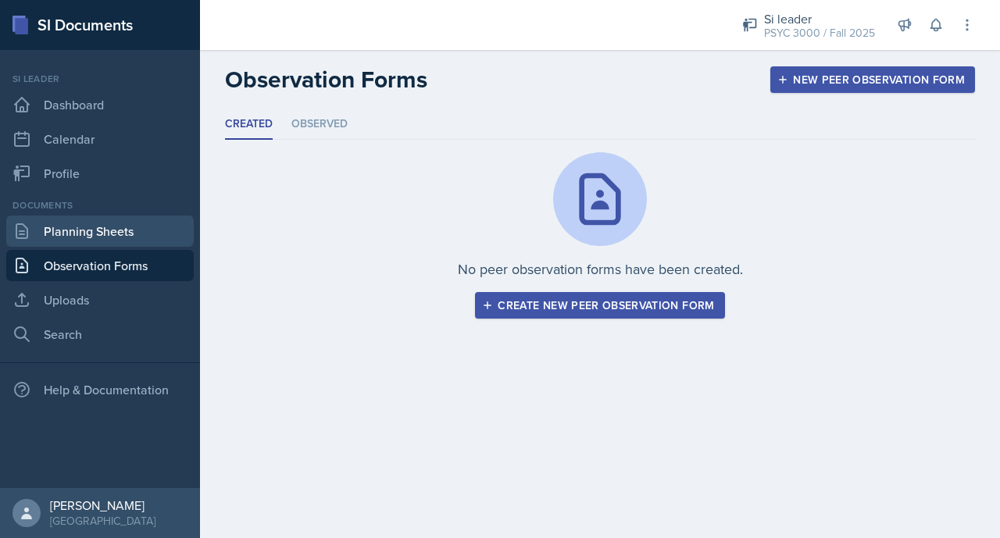
click at [101, 240] on link "Planning Sheets" at bounding box center [99, 231] width 187 height 31
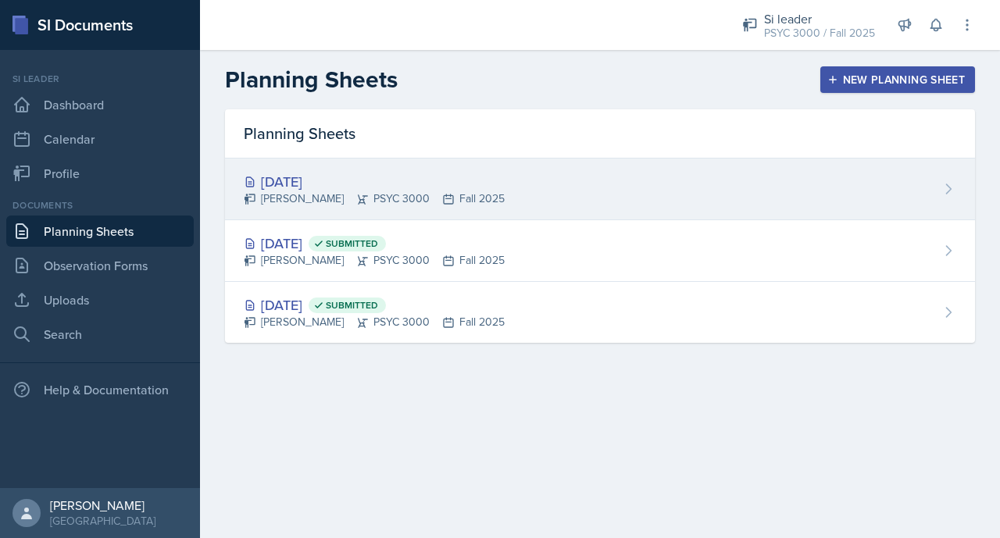
click at [417, 205] on div "[PERSON_NAME] PSYC 3000 Fall 2025" at bounding box center [374, 199] width 261 height 16
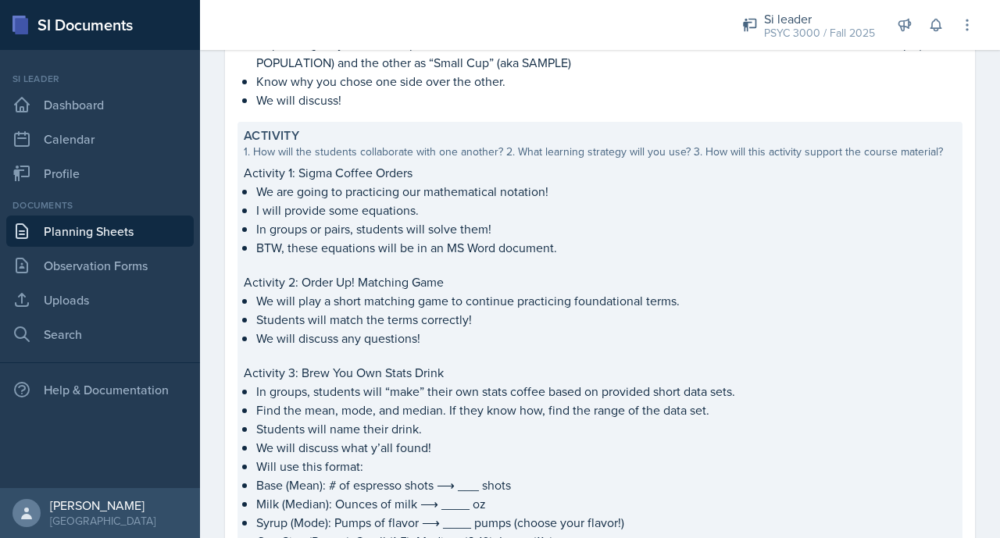
scroll to position [298, 0]
click at [512, 295] on p "We will play a short matching game to continue practicing foundational terms." at bounding box center [606, 299] width 700 height 19
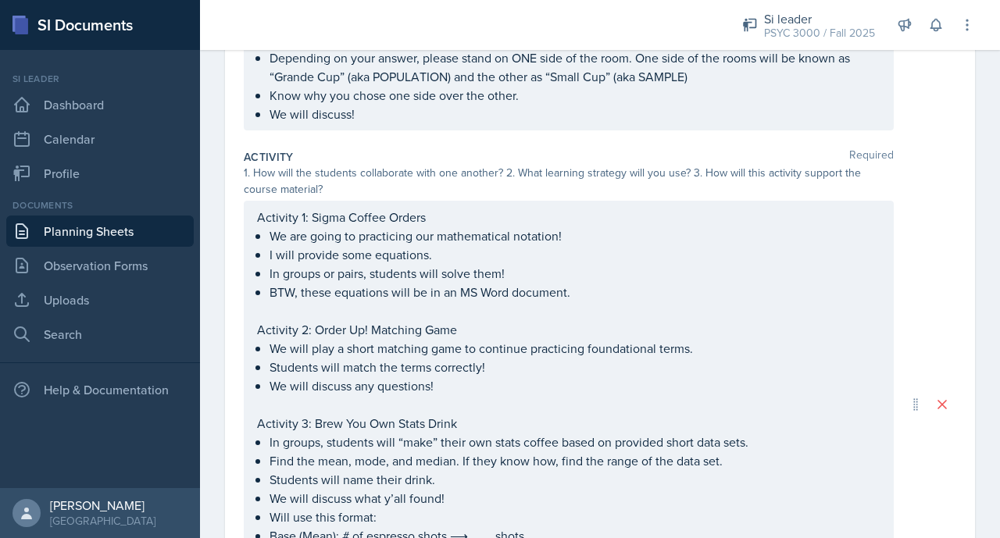
click at [463, 388] on ul "We will play a short matching game to continue practicing foundational terms. S…" at bounding box center [575, 367] width 611 height 56
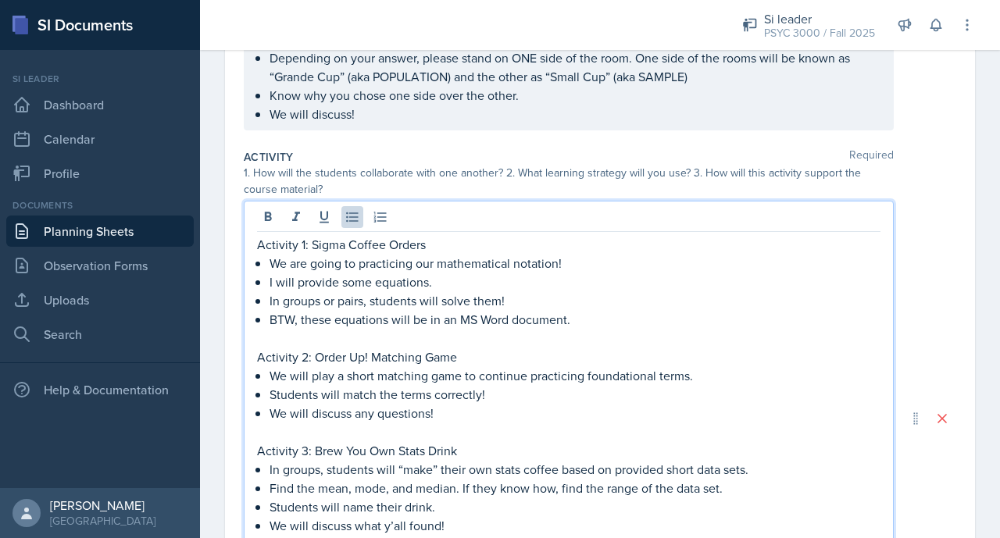
click at [441, 414] on p "We will discuss any questions!" at bounding box center [575, 413] width 611 height 19
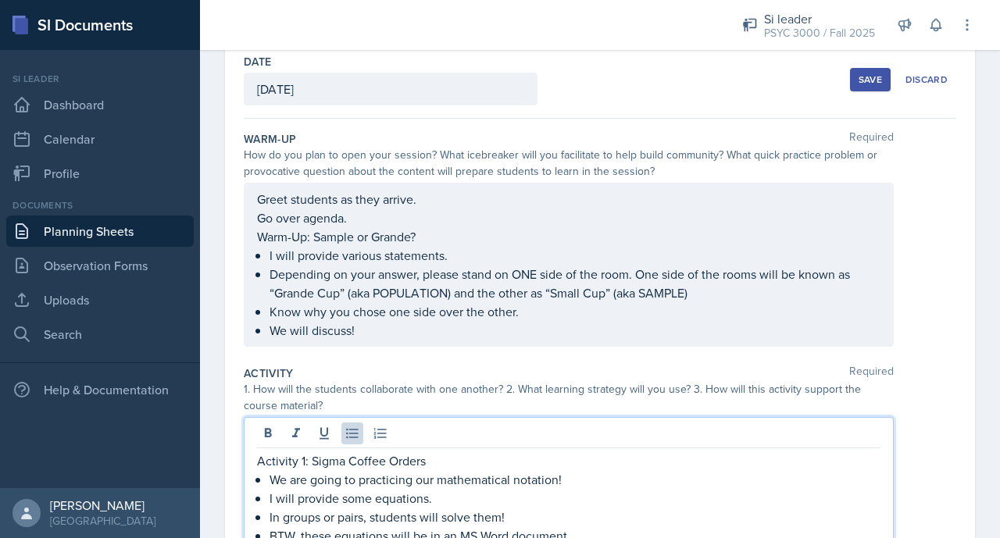
scroll to position [0, 0]
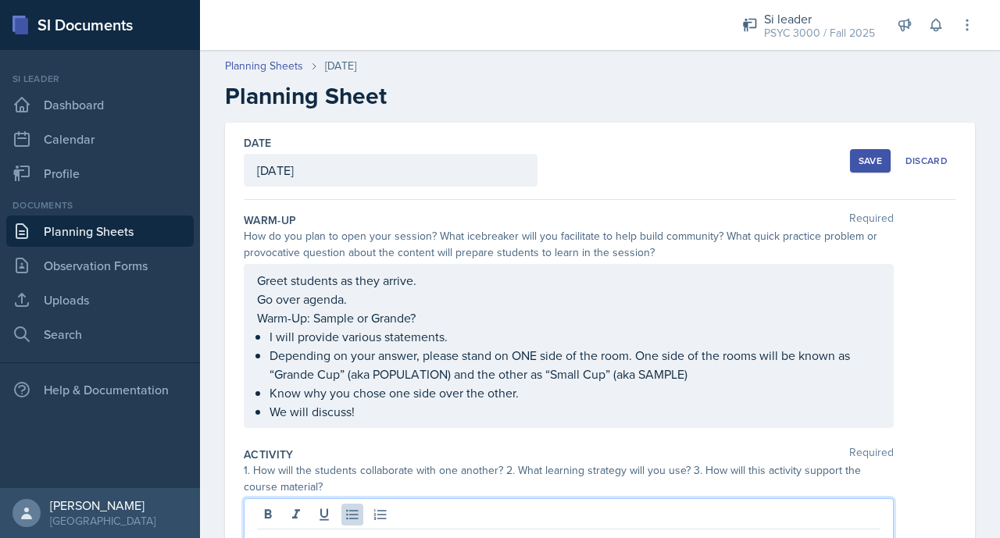
click at [855, 161] on button "Save" at bounding box center [870, 160] width 41 height 23
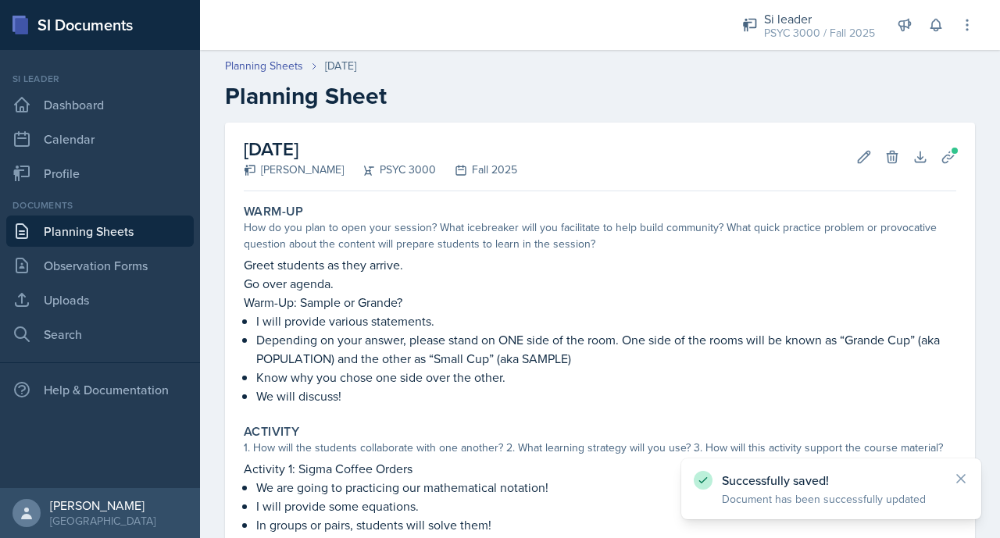
scroll to position [-1, 0]
click at [142, 223] on link "Planning Sheets" at bounding box center [99, 231] width 187 height 31
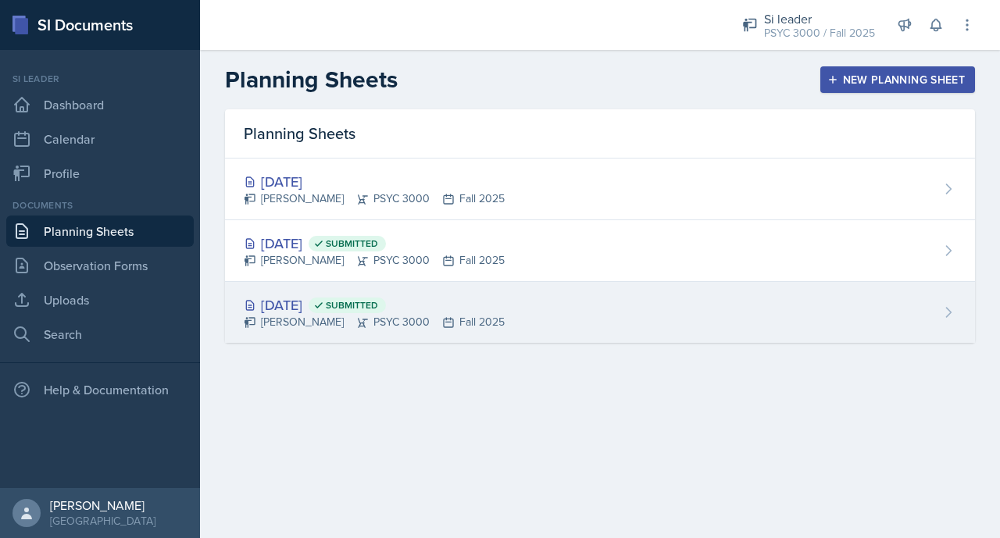
click at [320, 304] on div "[DATE] Submitted" at bounding box center [374, 305] width 261 height 21
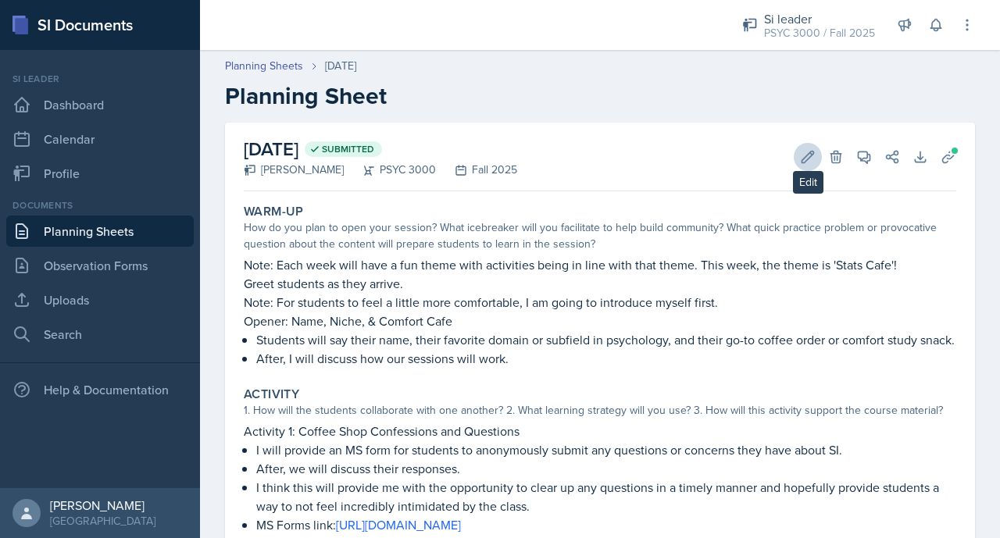
click at [804, 161] on icon at bounding box center [808, 157] width 16 height 16
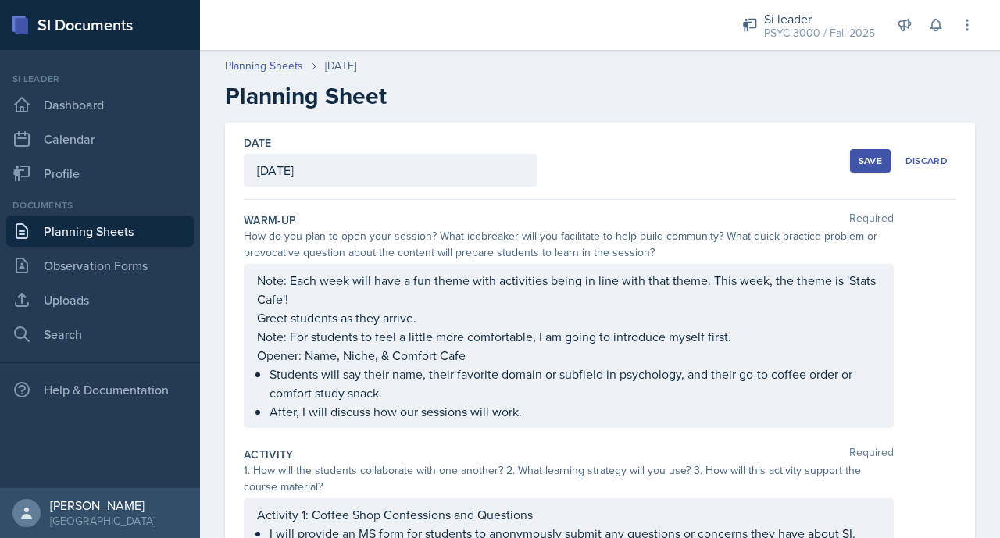
click at [425, 314] on div "Note: Each week will have a fun theme with activities being in line with that t…" at bounding box center [568, 346] width 623 height 150
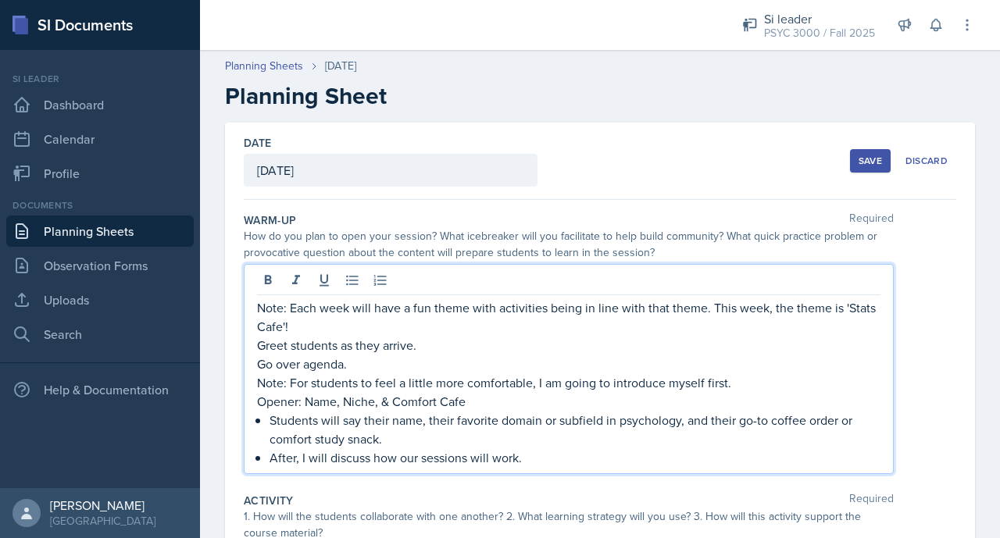
click at [859, 148] on div "Save Discard" at bounding box center [903, 161] width 106 height 36
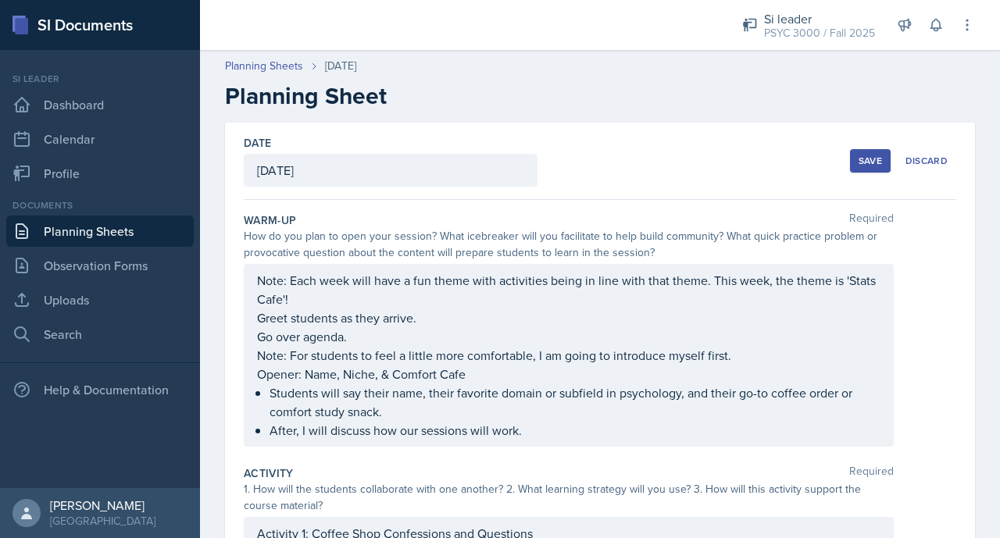
click at [862, 156] on div "Save" at bounding box center [870, 161] width 23 height 12
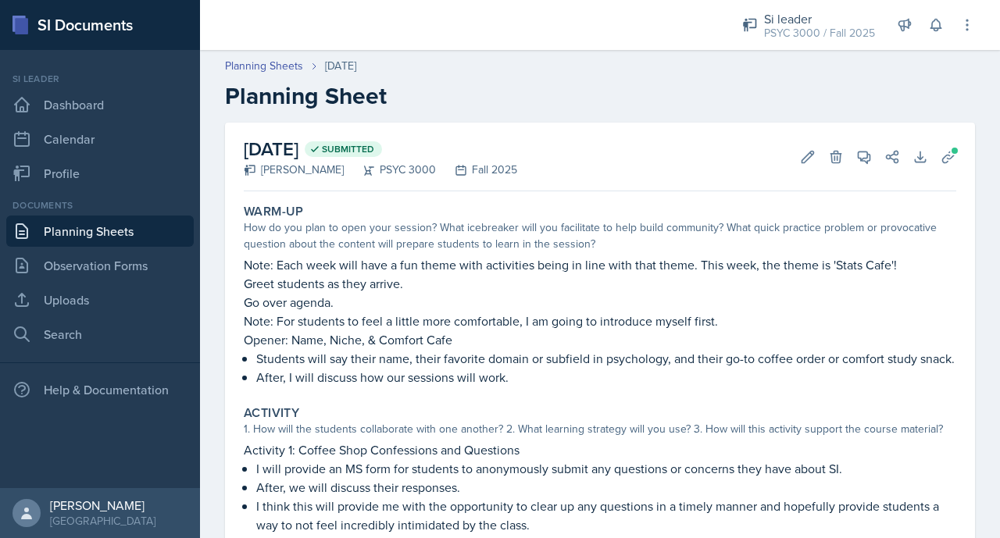
click at [116, 225] on link "Planning Sheets" at bounding box center [99, 231] width 187 height 31
